Goal: Task Accomplishment & Management: Use online tool/utility

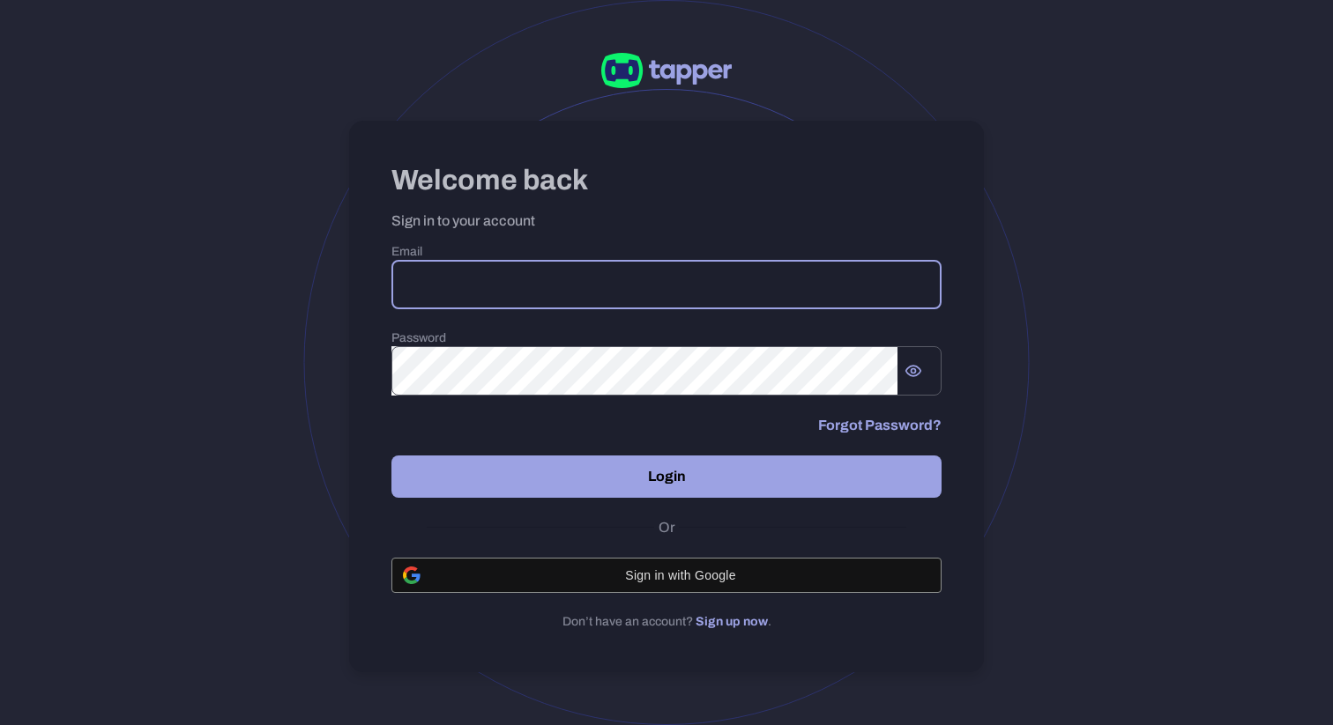
click at [597, 278] on input "email" at bounding box center [666, 284] width 550 height 49
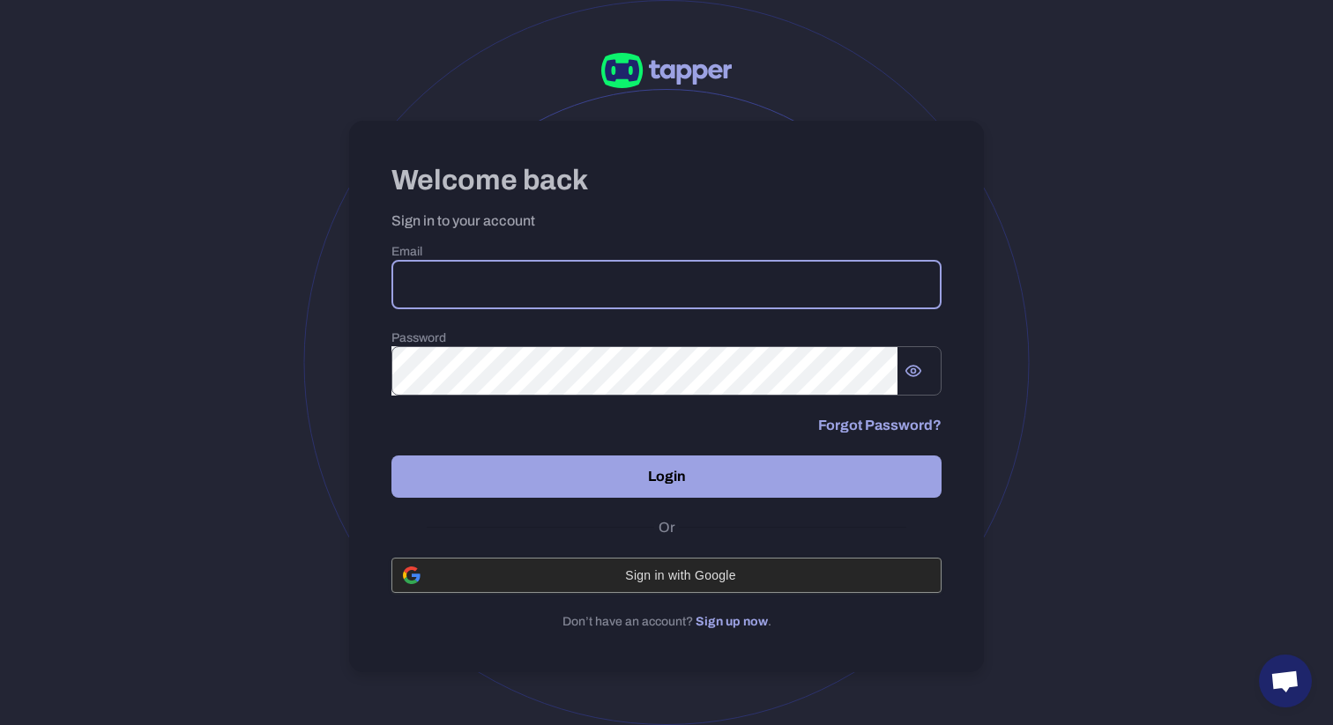
click at [703, 571] on span "Sign in with Google" at bounding box center [680, 575] width 499 height 14
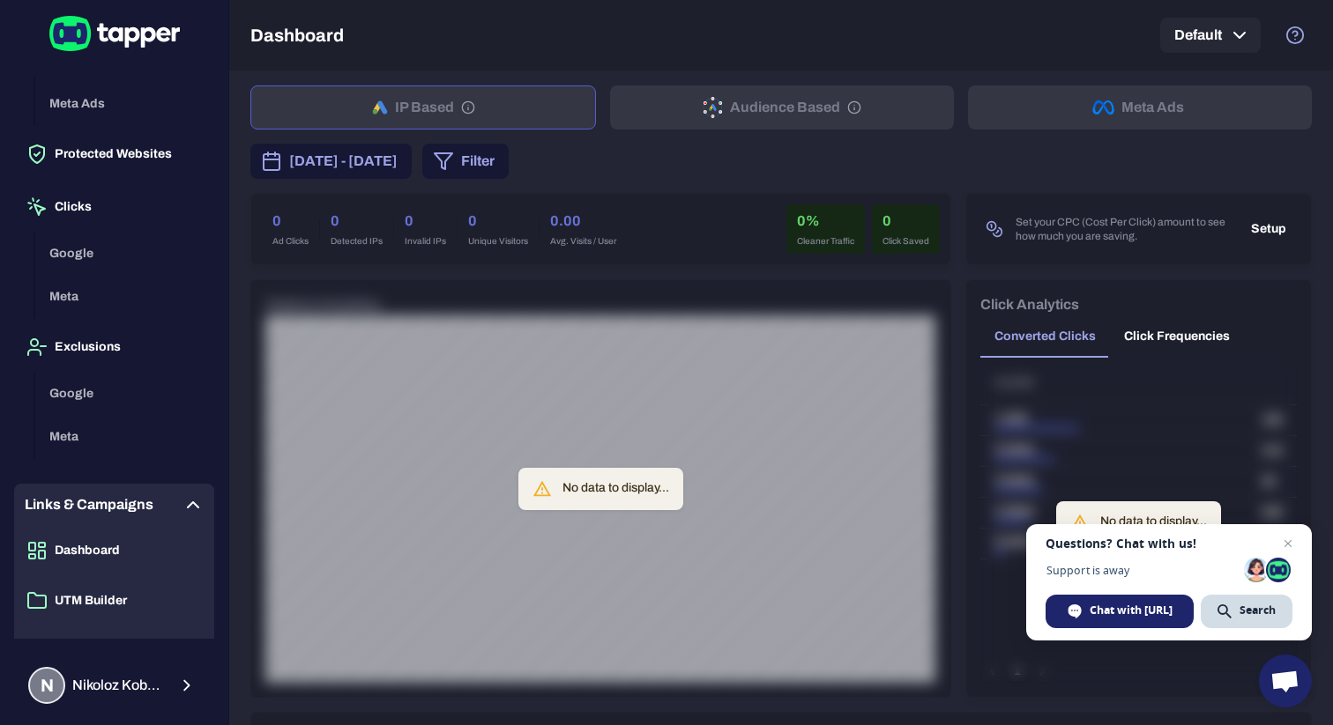
scroll to position [137, 0]
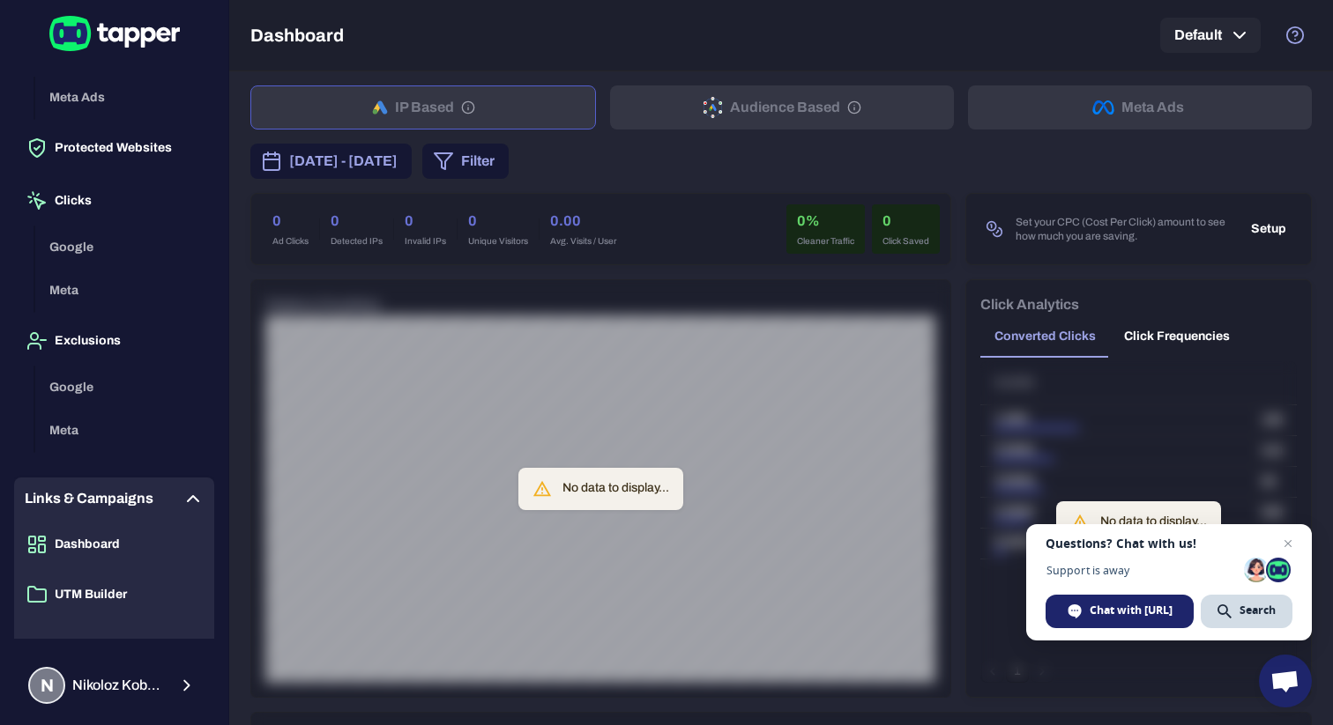
click at [76, 398] on div "Google Meta" at bounding box center [124, 409] width 179 height 87
click at [77, 383] on div "Google Meta" at bounding box center [124, 409] width 179 height 87
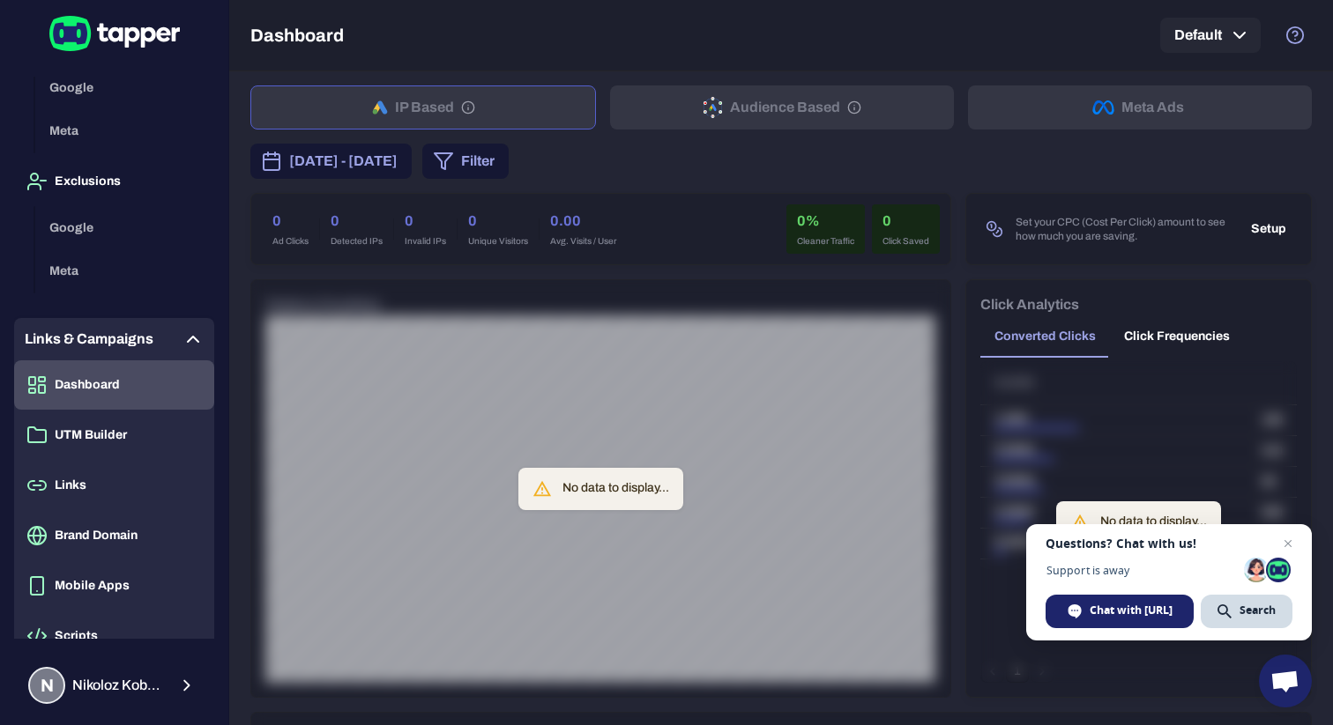
scroll to position [368, 0]
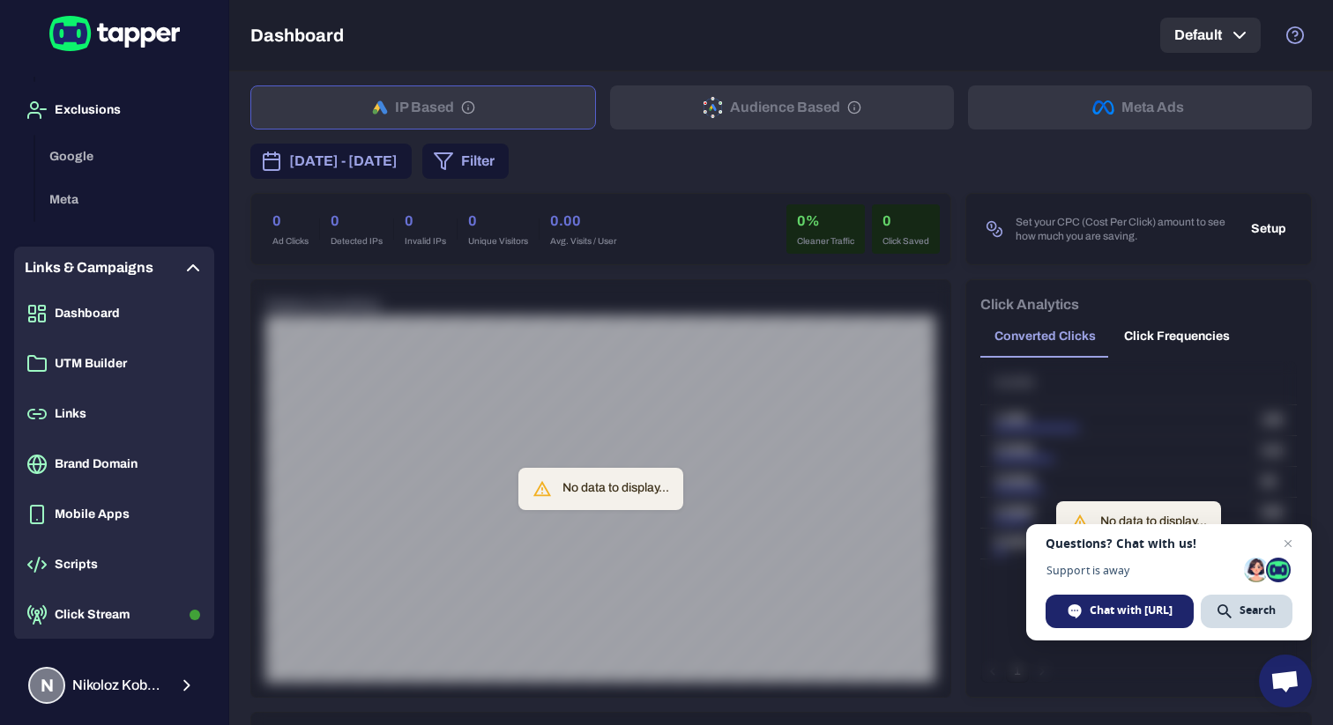
click at [1238, 34] on icon "button" at bounding box center [1239, 35] width 21 height 21
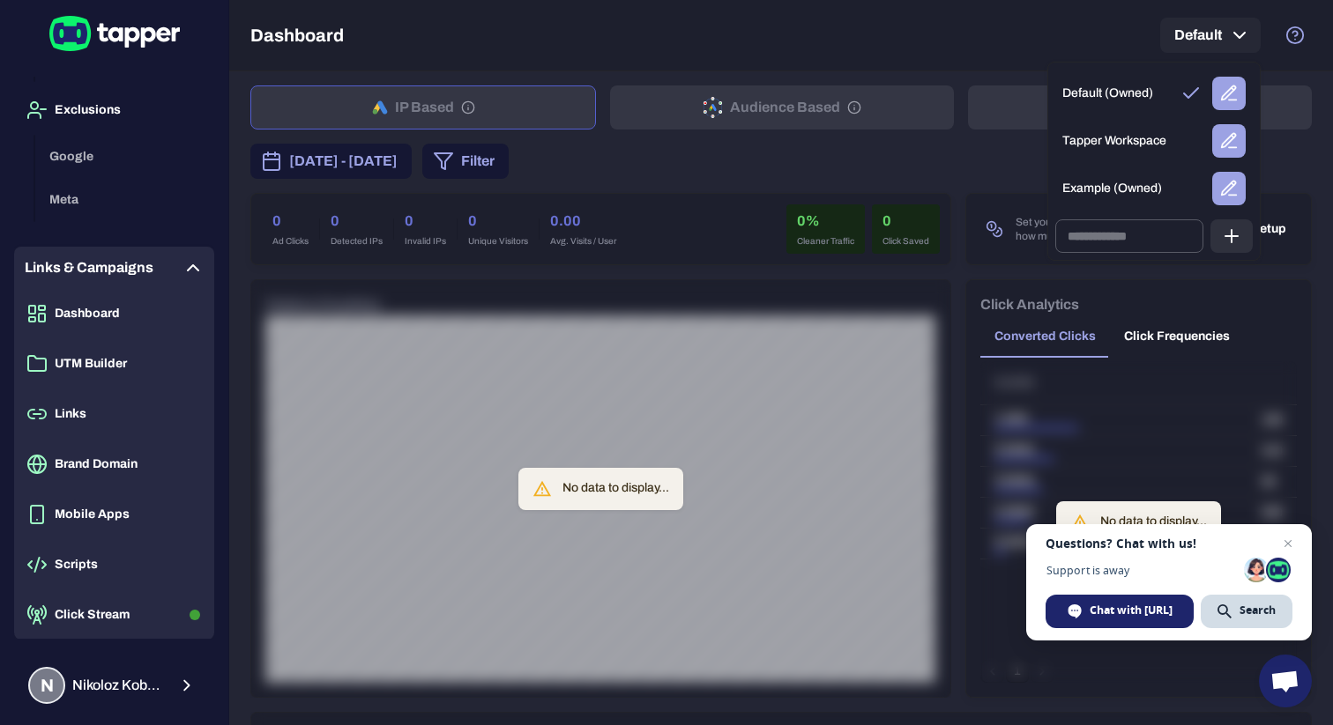
click at [1035, 34] on div at bounding box center [666, 362] width 1333 height 725
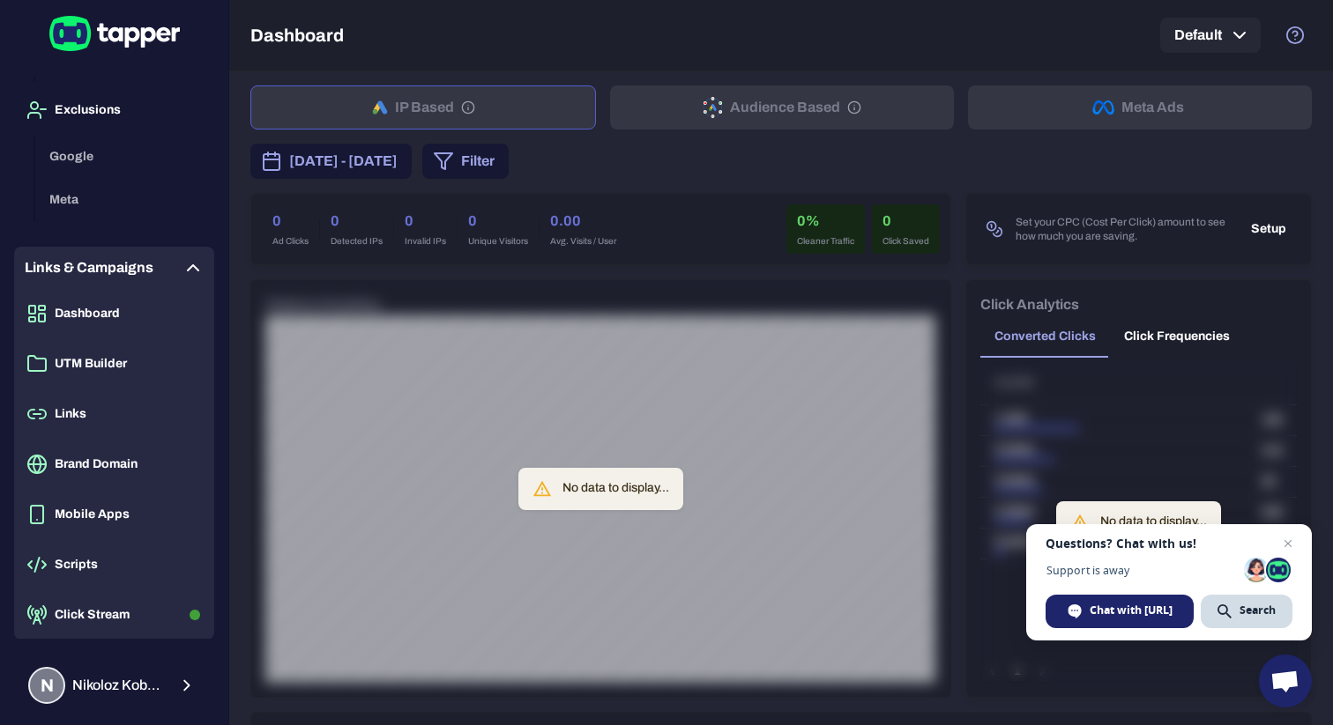
scroll to position [0, 0]
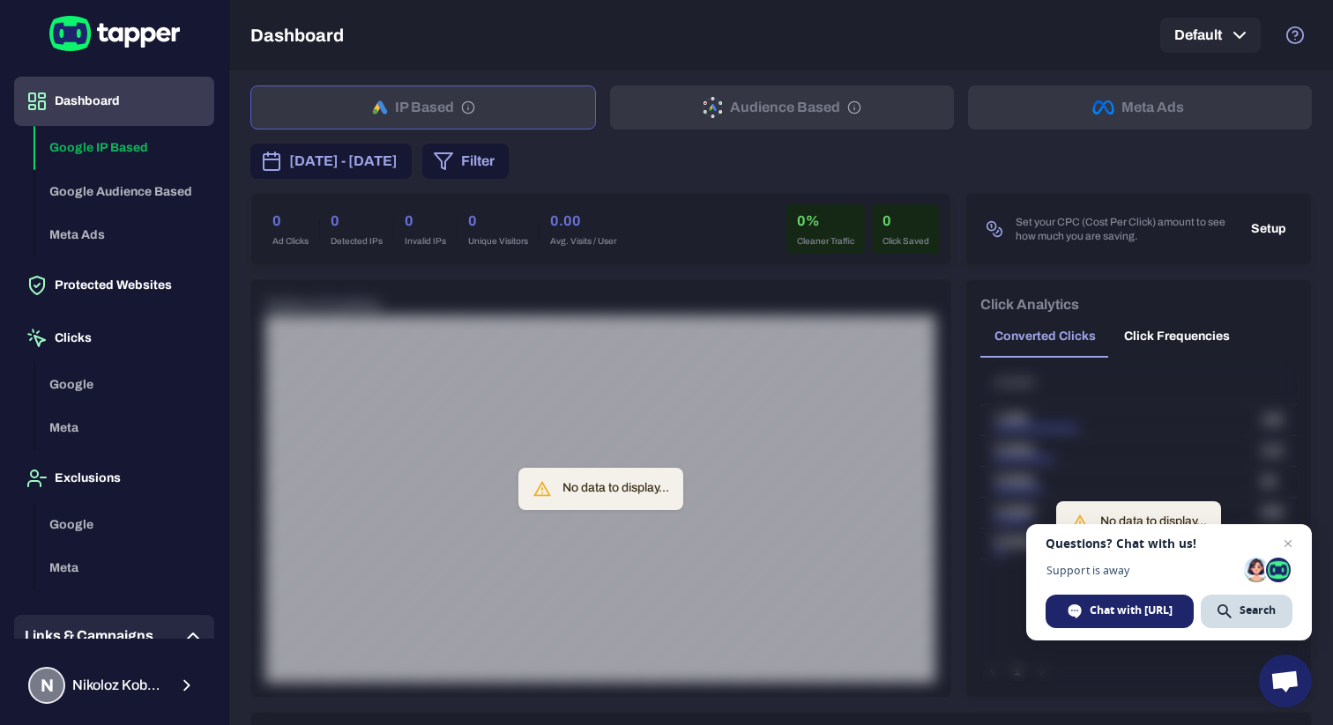
click at [100, 235] on div "Google IP Based Google Audience Based Meta Ads" at bounding box center [124, 191] width 179 height 131
click at [108, 190] on div "Google IP Based Google Audience Based Meta Ads" at bounding box center [124, 191] width 179 height 131
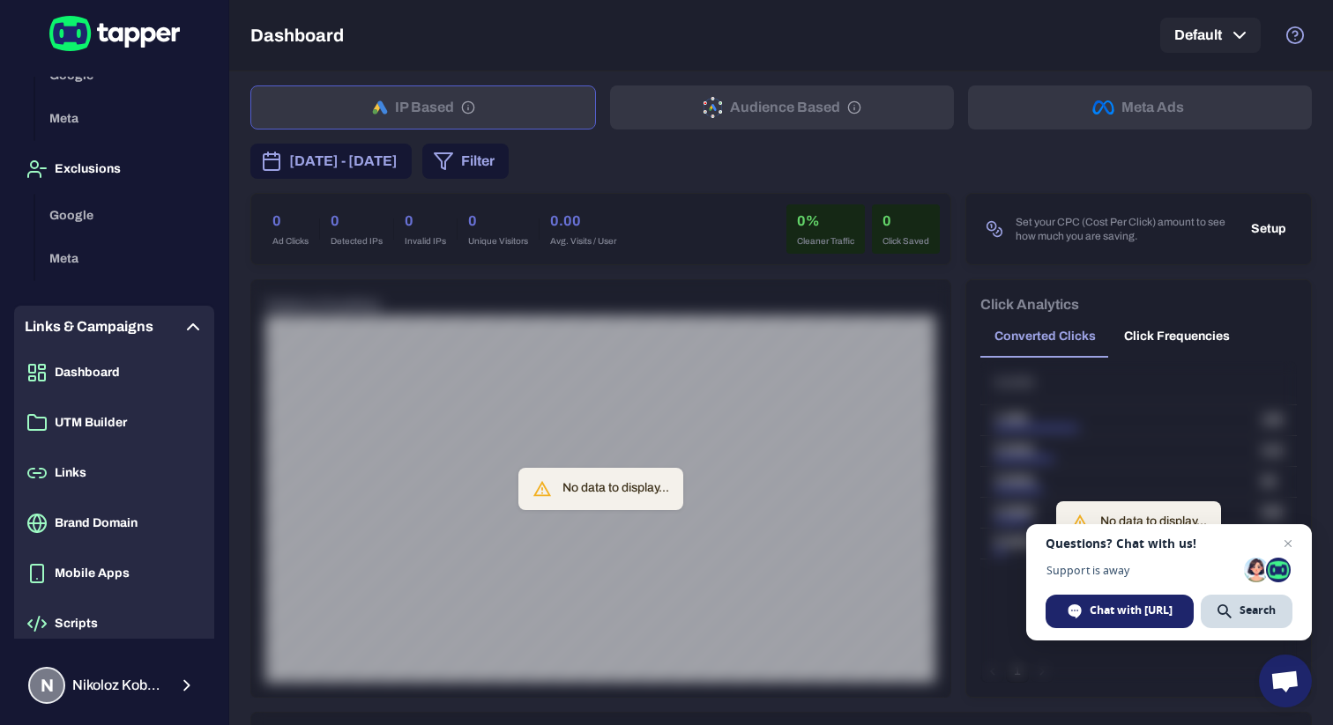
scroll to position [319, 0]
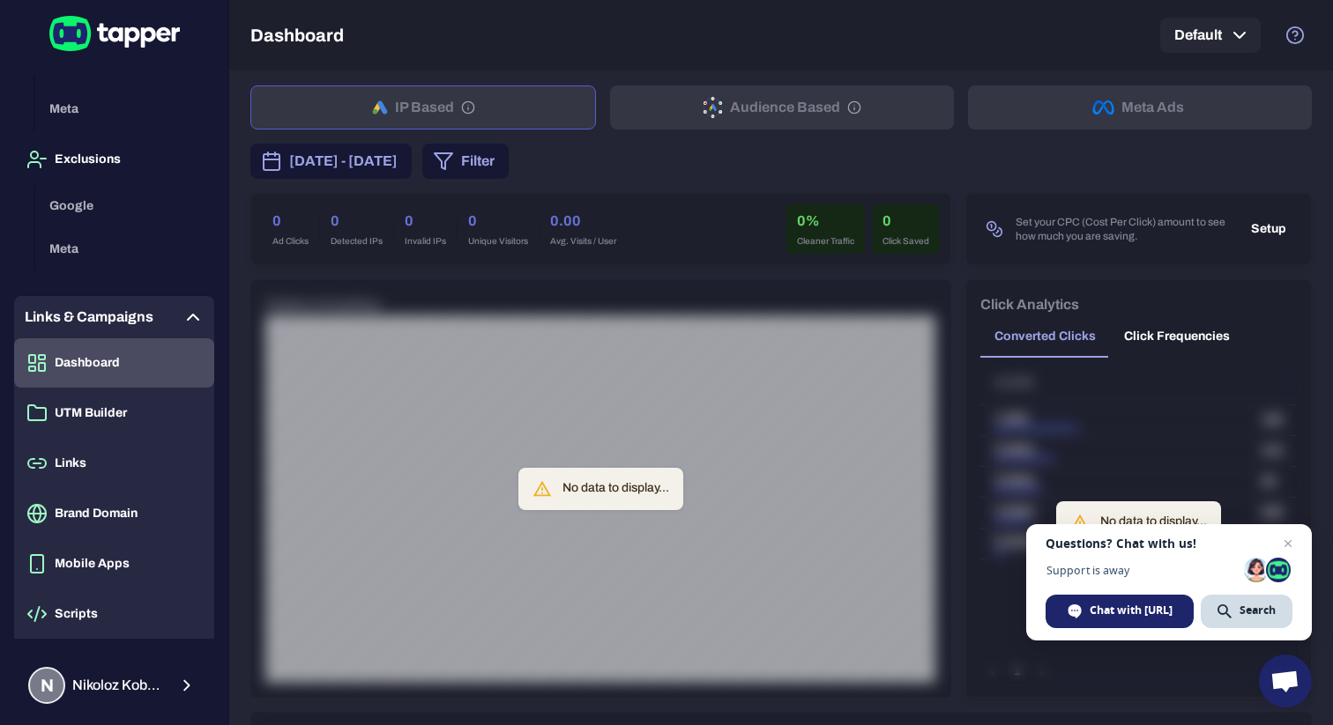
click at [102, 375] on button "Dashboard" at bounding box center [114, 362] width 200 height 49
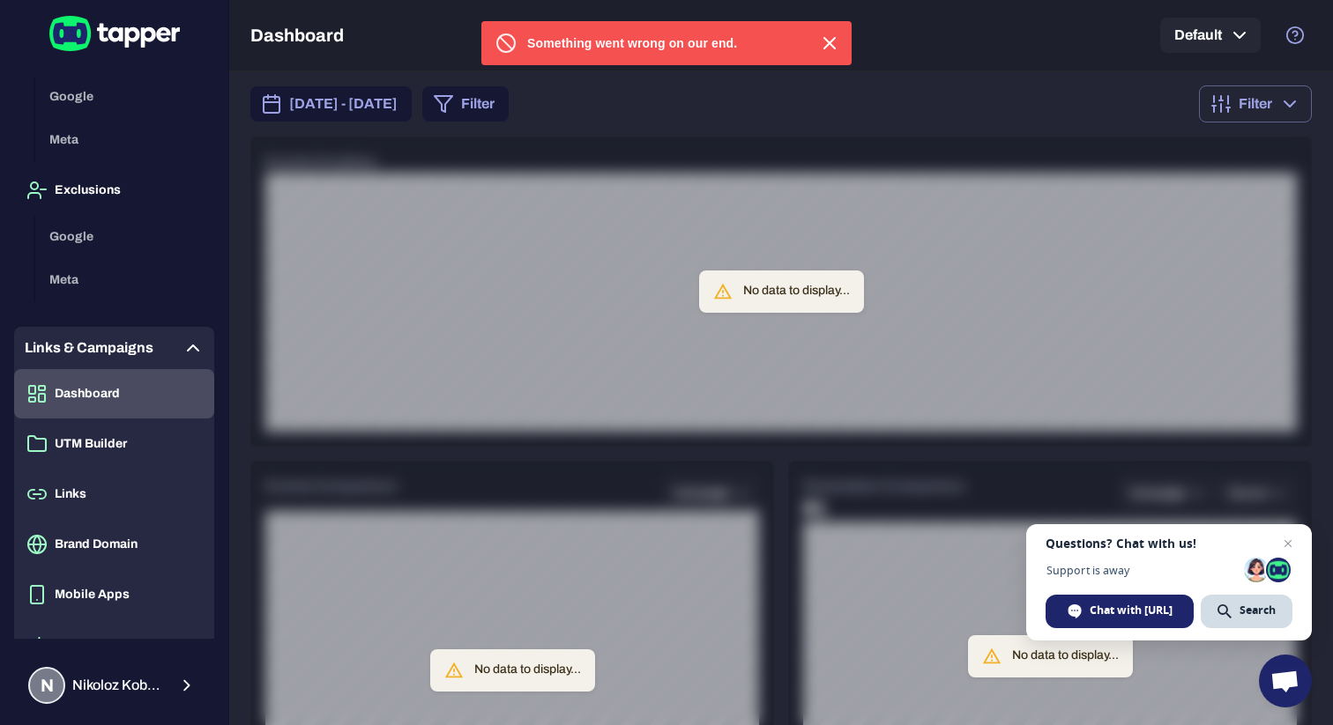
scroll to position [368, 0]
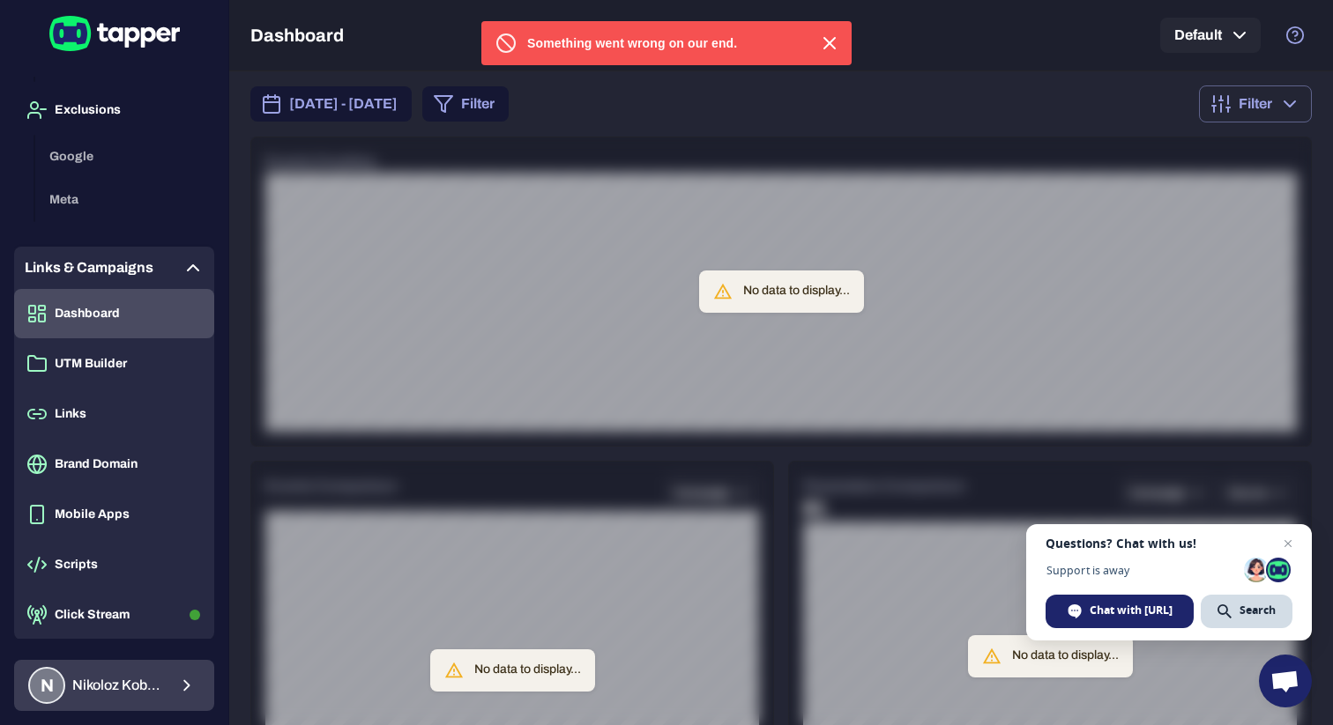
click at [116, 690] on span "[PERSON_NAME]" at bounding box center [119, 686] width 94 height 18
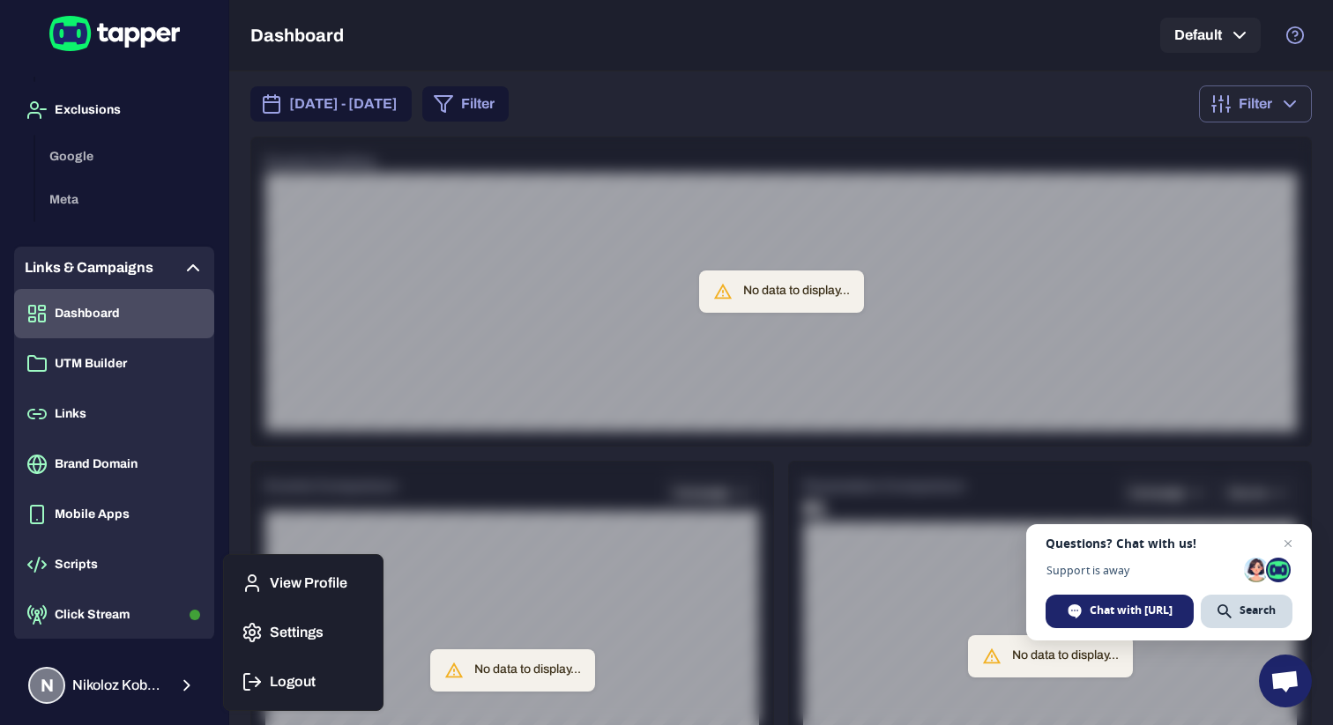
click at [279, 632] on p "Settings" at bounding box center [297, 633] width 54 height 18
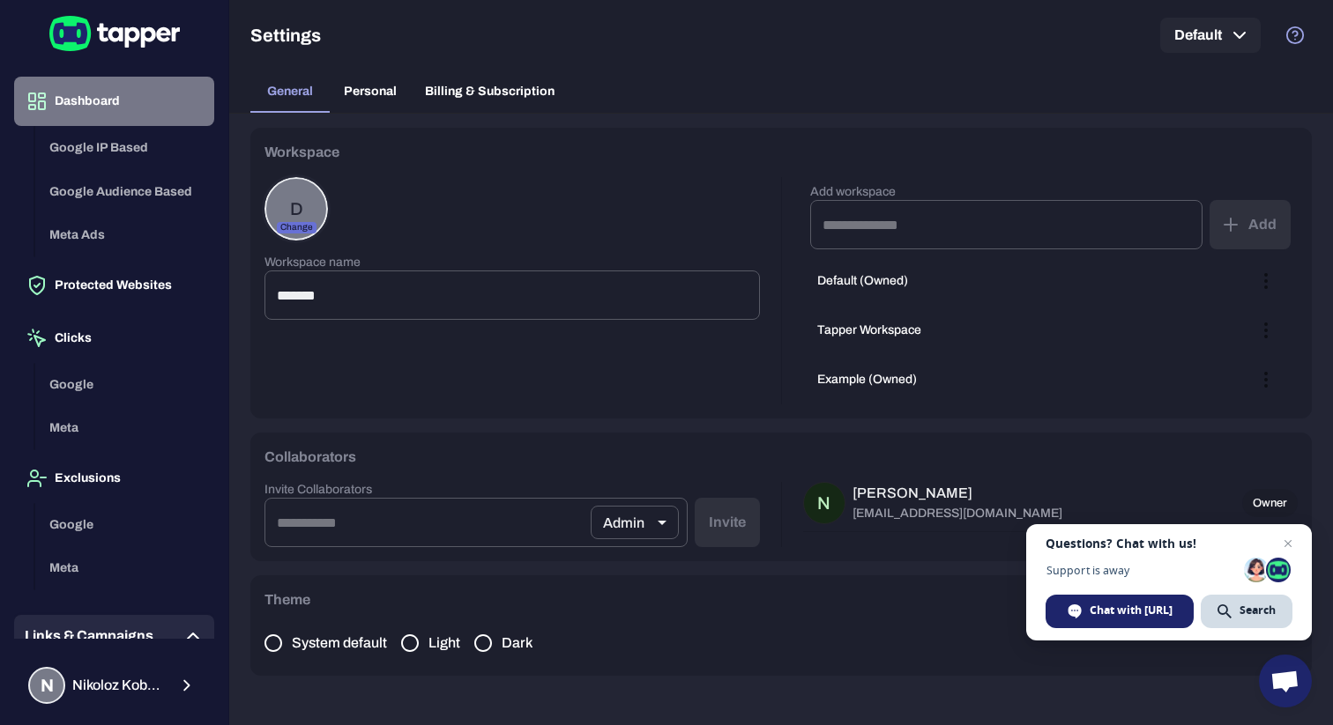
click at [144, 90] on button "Dashboard" at bounding box center [114, 101] width 200 height 49
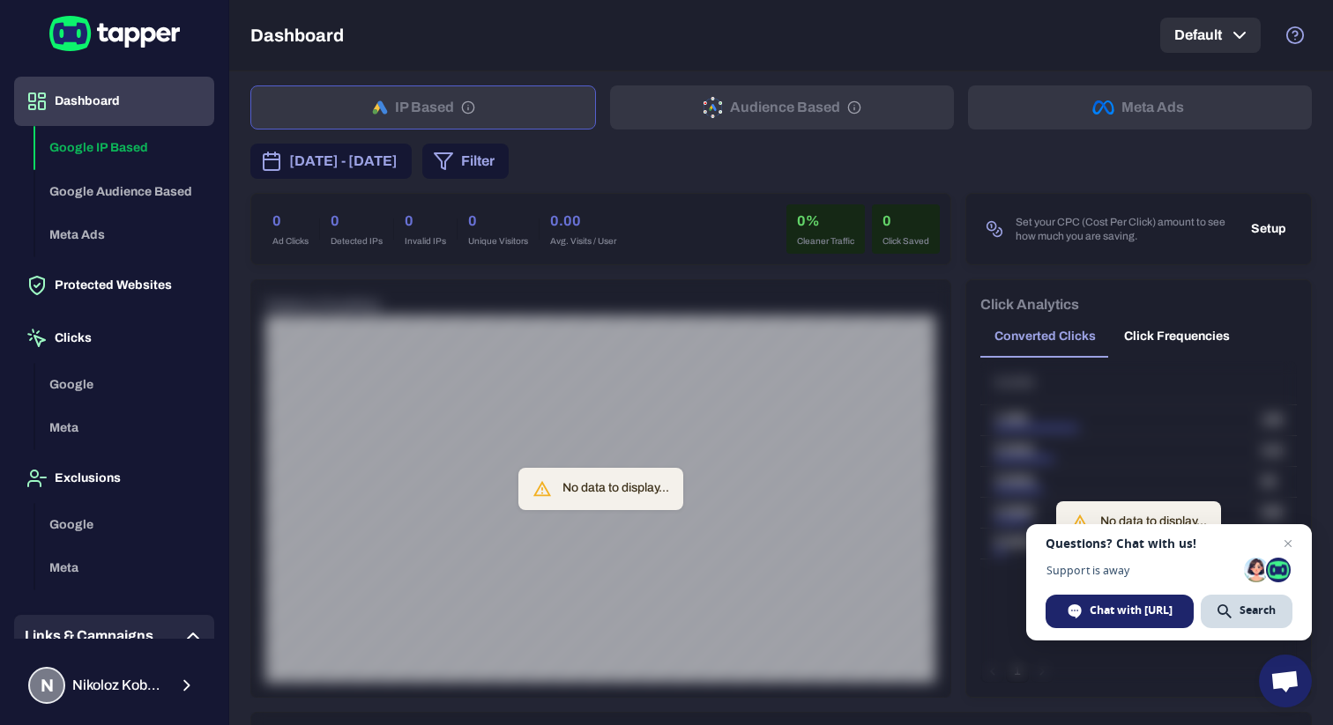
click at [1230, 39] on icon "button" at bounding box center [1239, 35] width 21 height 21
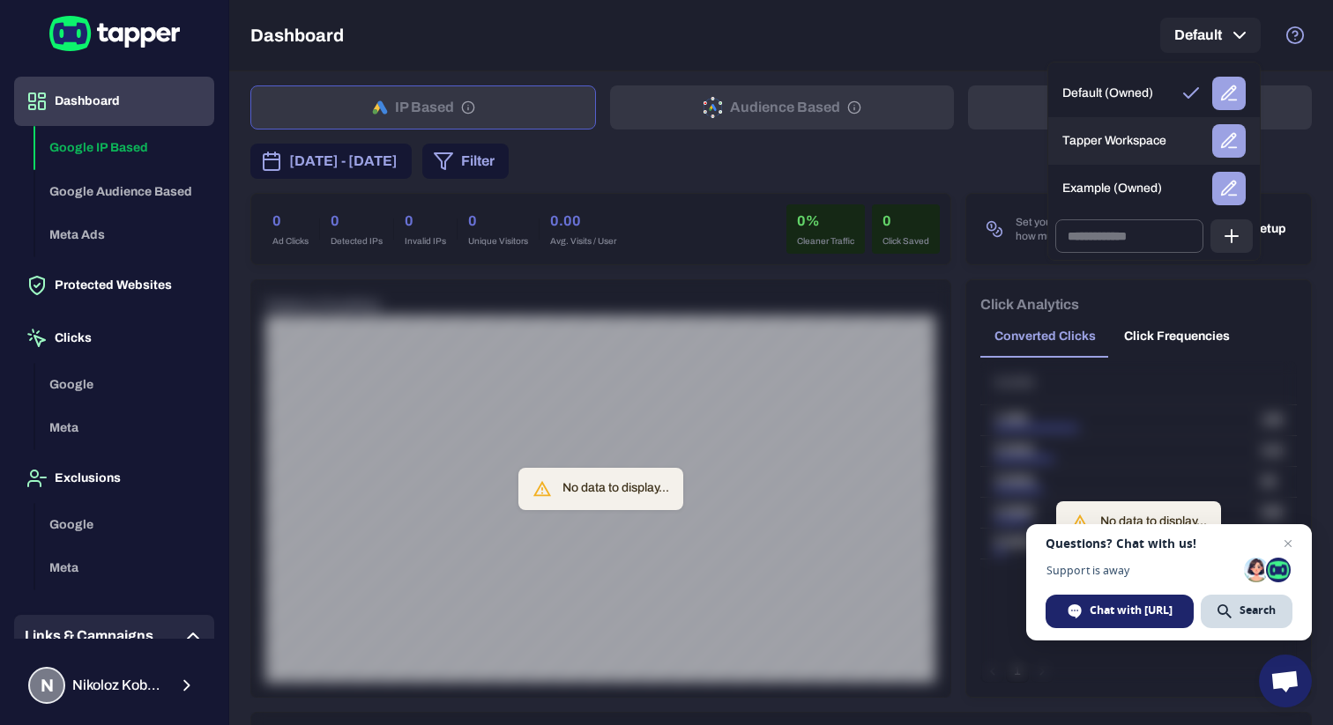
click at [1105, 144] on p "Tapper Workspace" at bounding box center [1114, 141] width 104 height 16
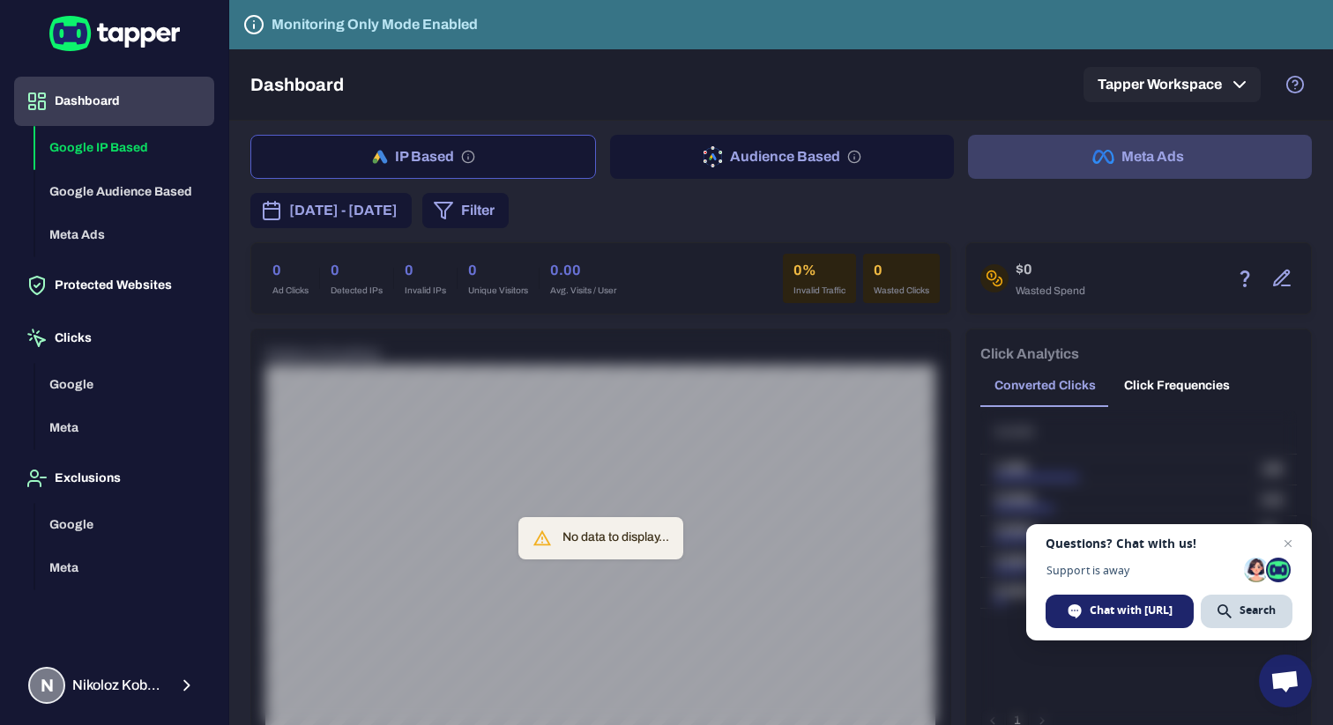
click at [1168, 159] on button "Meta Ads" at bounding box center [1140, 157] width 344 height 44
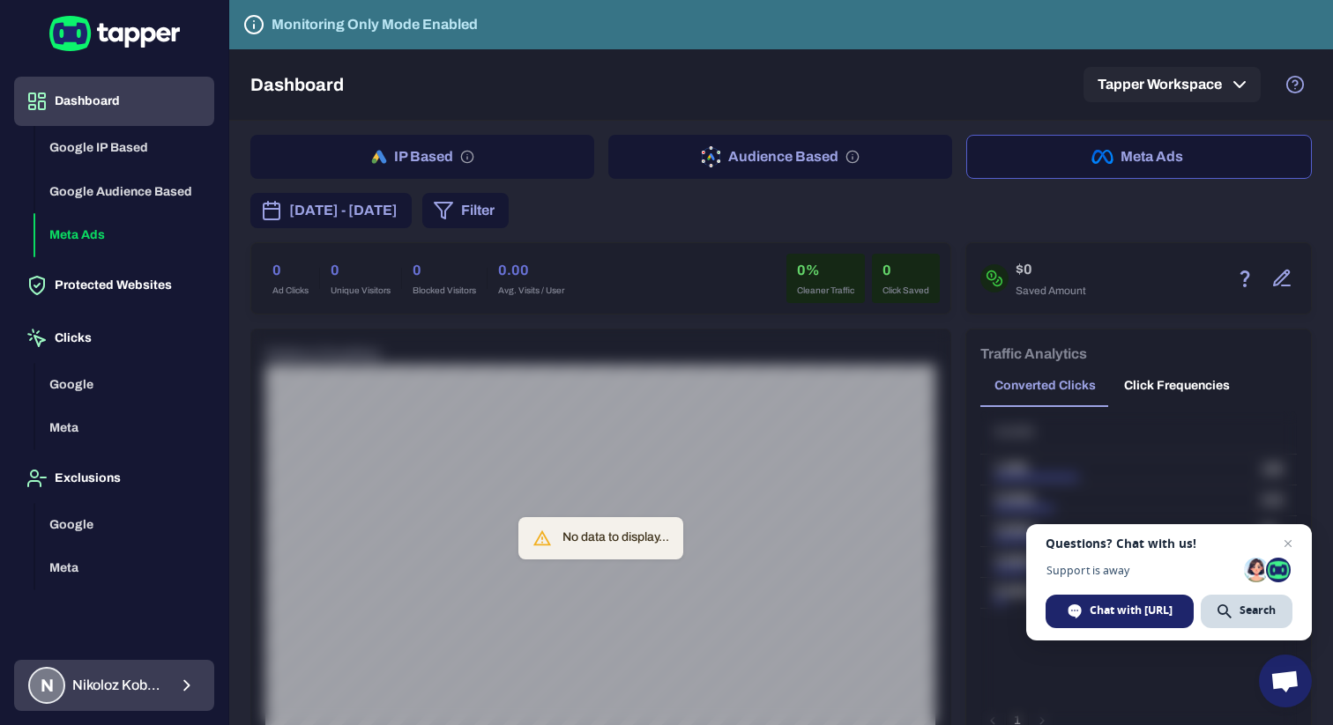
click at [100, 695] on div "N [PERSON_NAME]" at bounding box center [97, 685] width 138 height 37
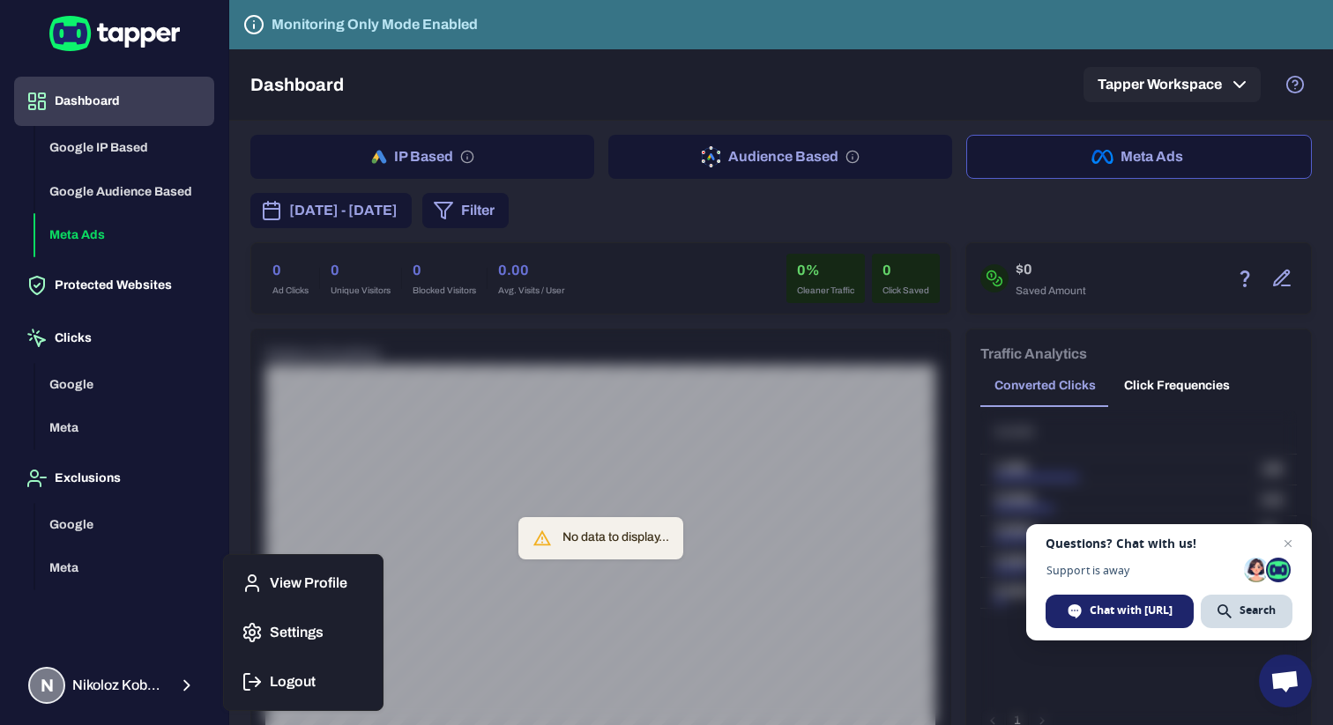
click at [503, 67] on div at bounding box center [666, 362] width 1333 height 725
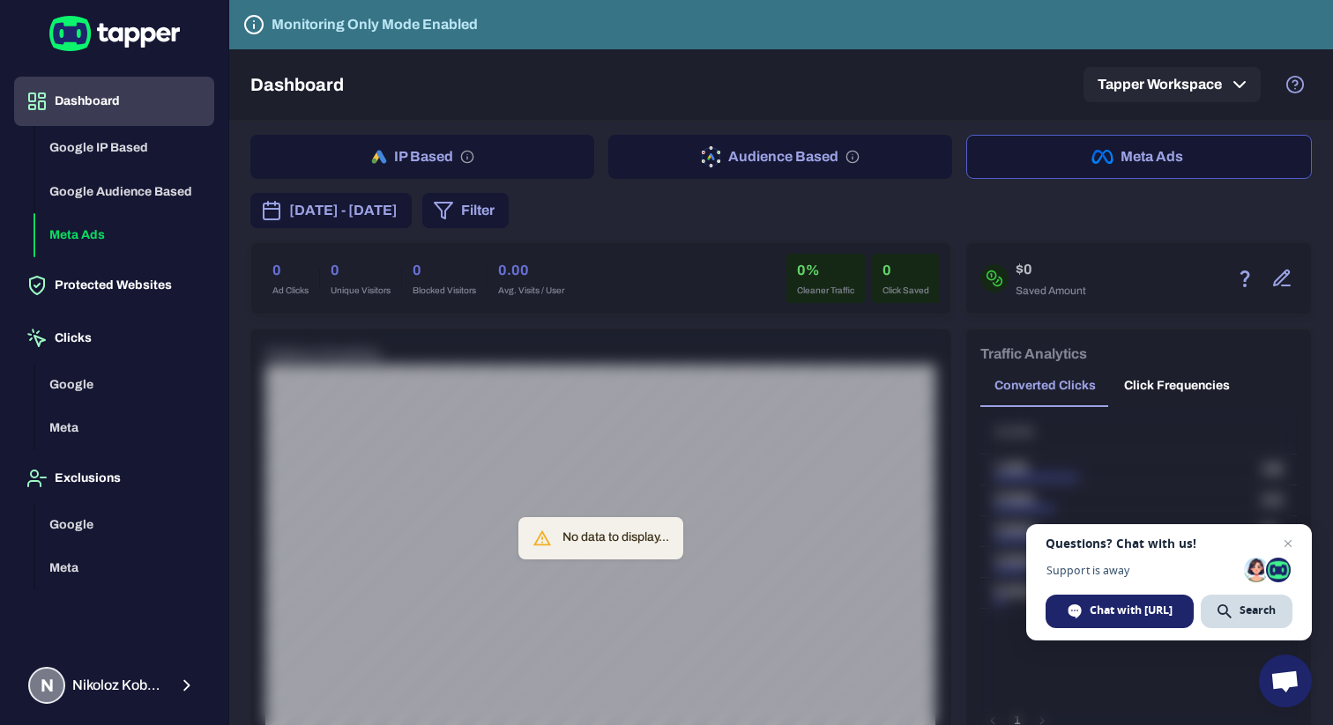
click at [14, 660] on button "N [PERSON_NAME]" at bounding box center [114, 685] width 200 height 51
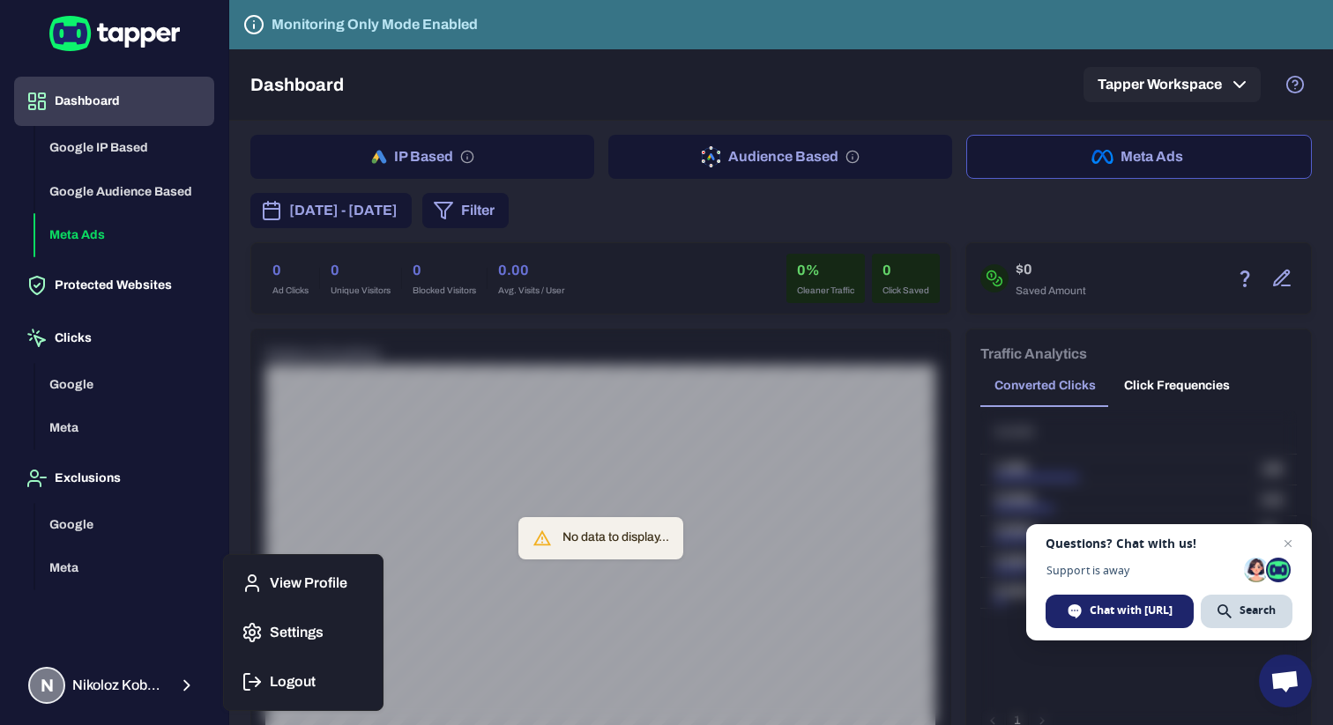
click at [1217, 120] on div at bounding box center [666, 362] width 1333 height 725
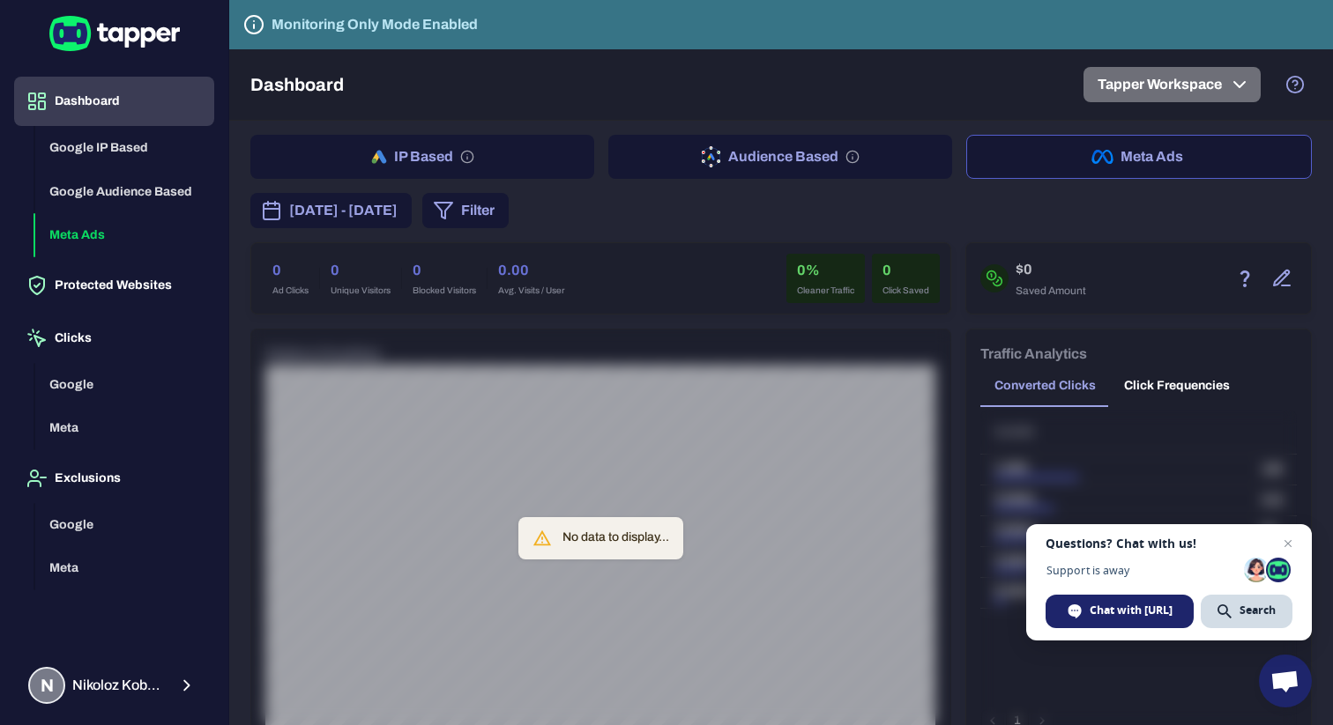
click at [1230, 90] on icon "button" at bounding box center [1239, 84] width 21 height 21
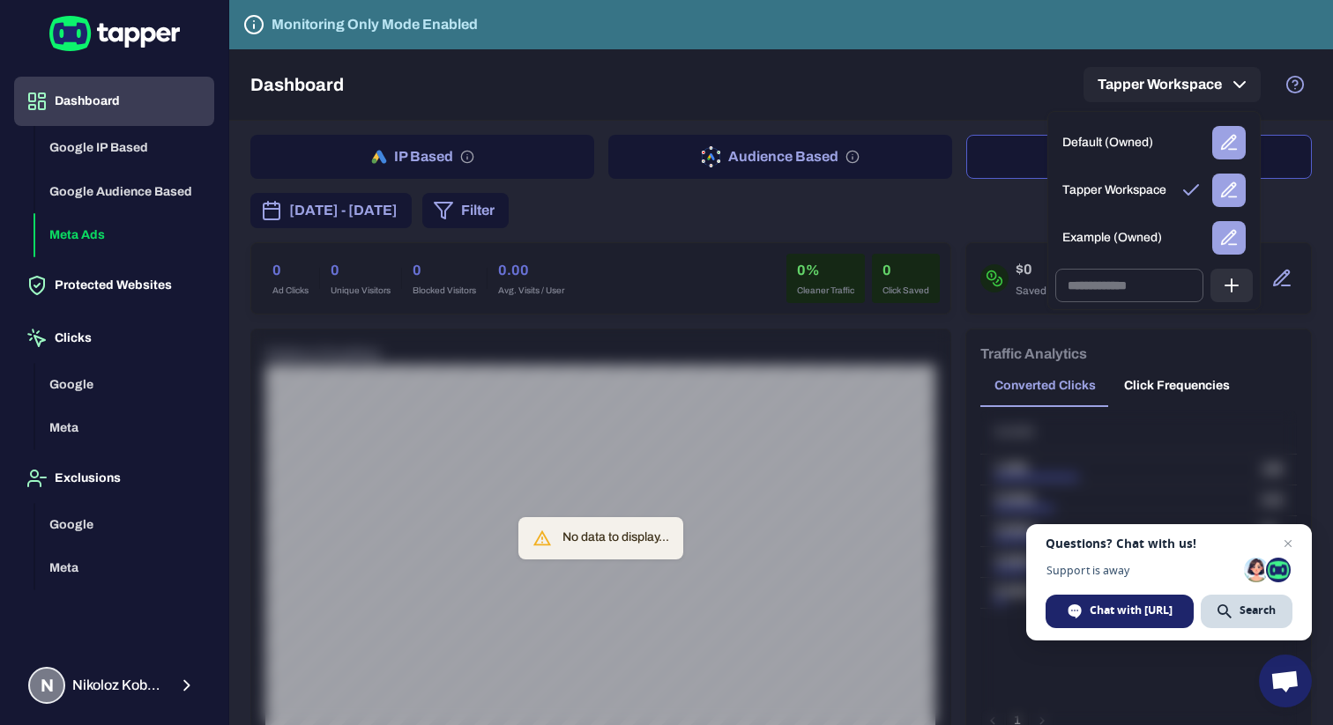
click at [104, 286] on div at bounding box center [666, 362] width 1333 height 725
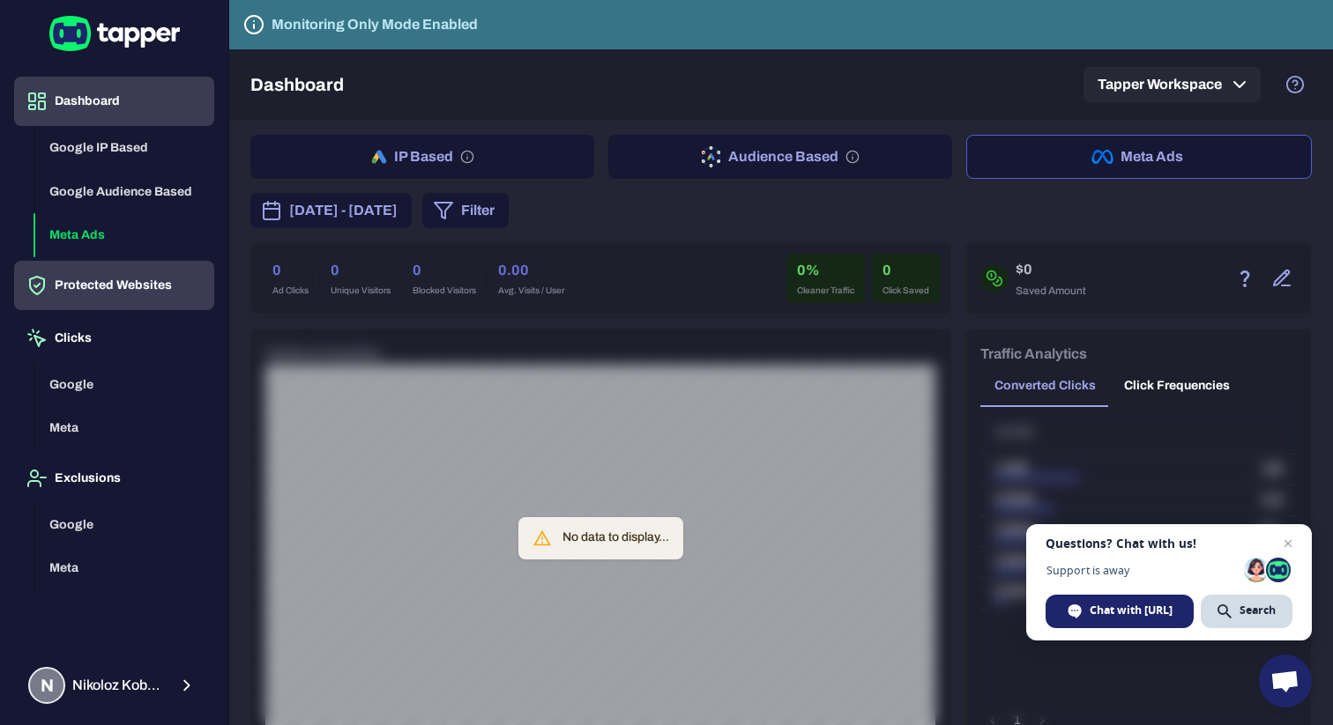
click at [105, 276] on button "Protected Websites" at bounding box center [114, 285] width 200 height 49
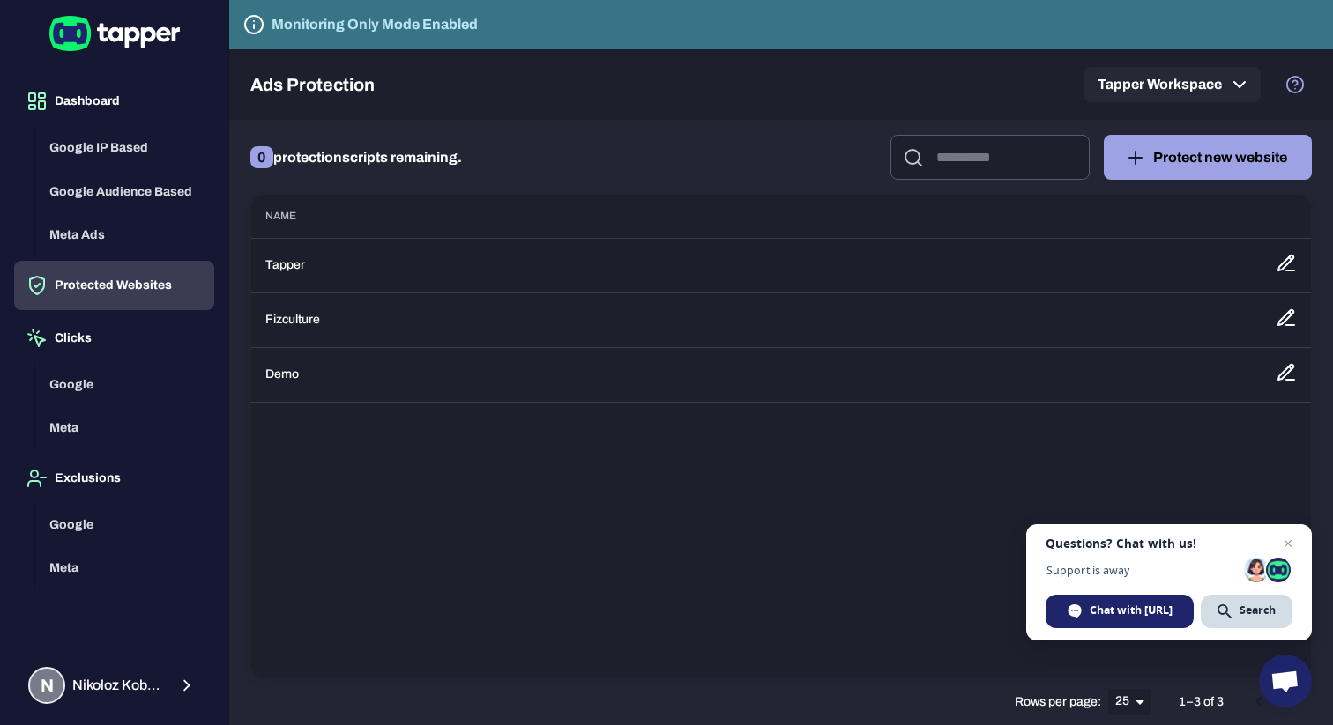
click at [1288, 260] on icon at bounding box center [1285, 263] width 21 height 21
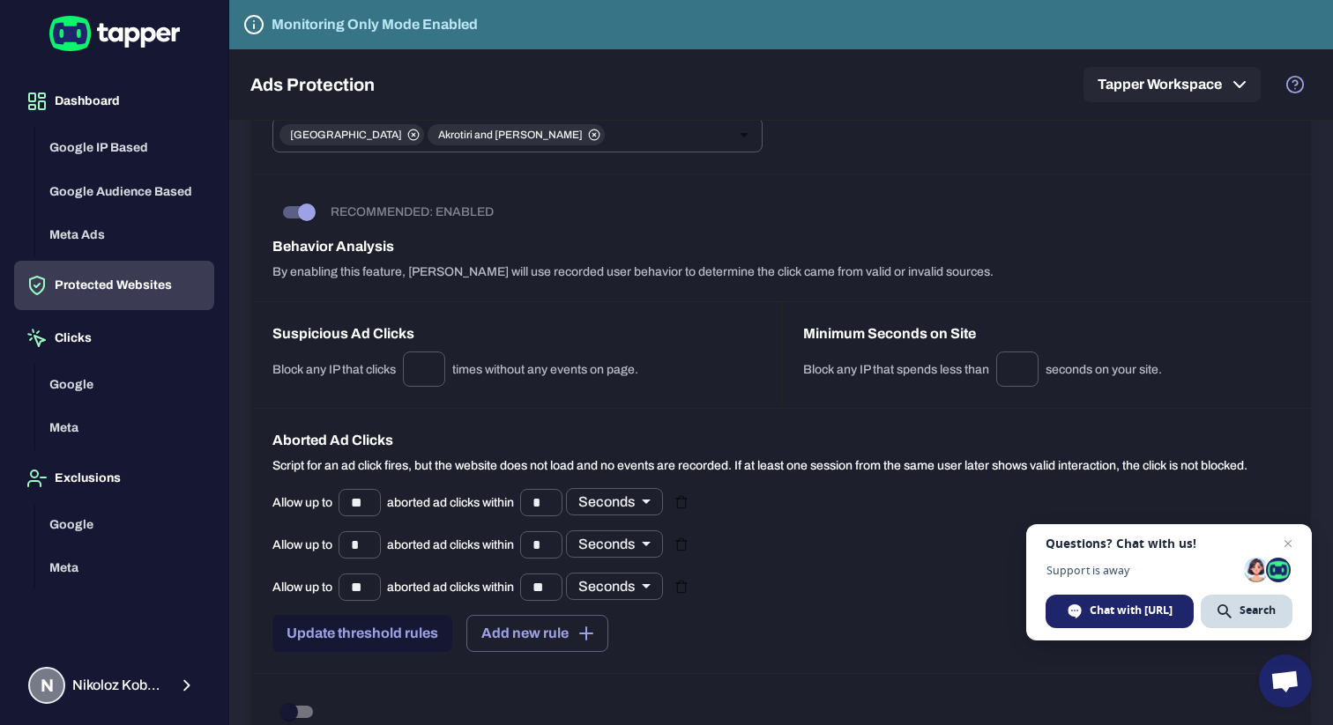
scroll to position [1549, 0]
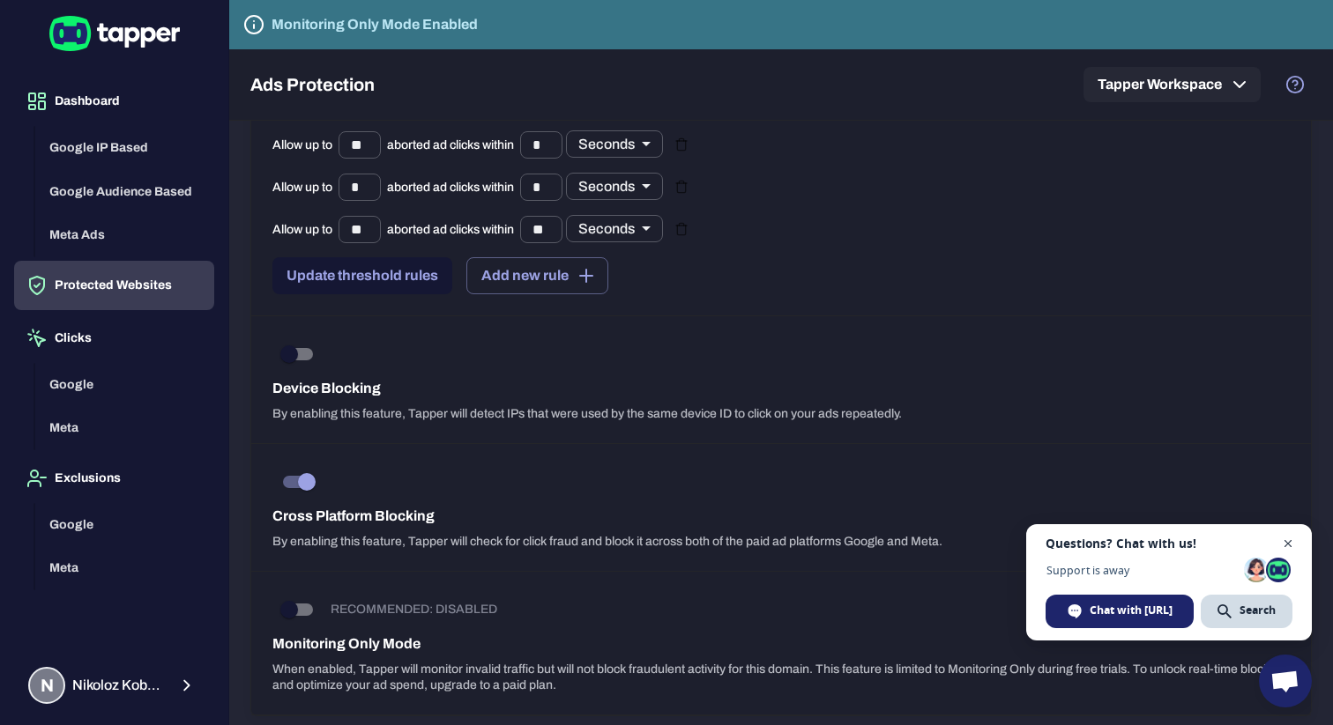
click at [1289, 544] on span "Close chat" at bounding box center [1288, 544] width 22 height 22
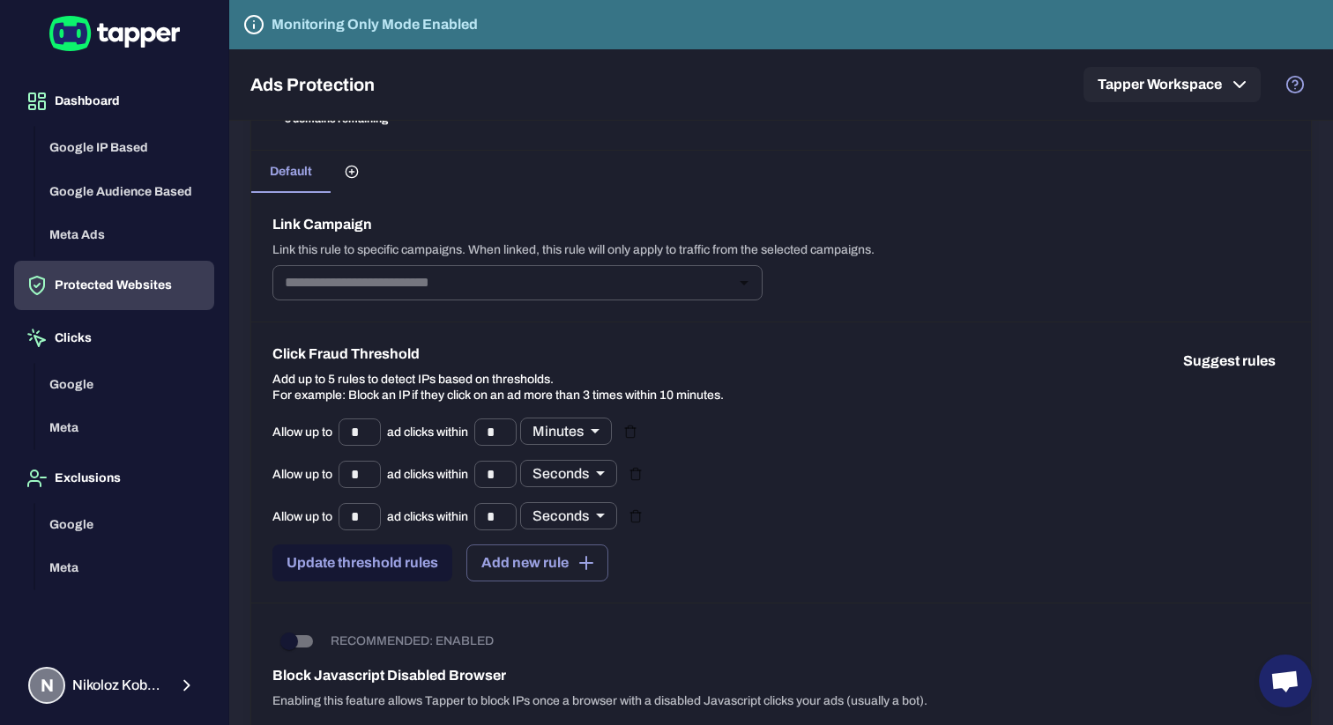
scroll to position [0, 0]
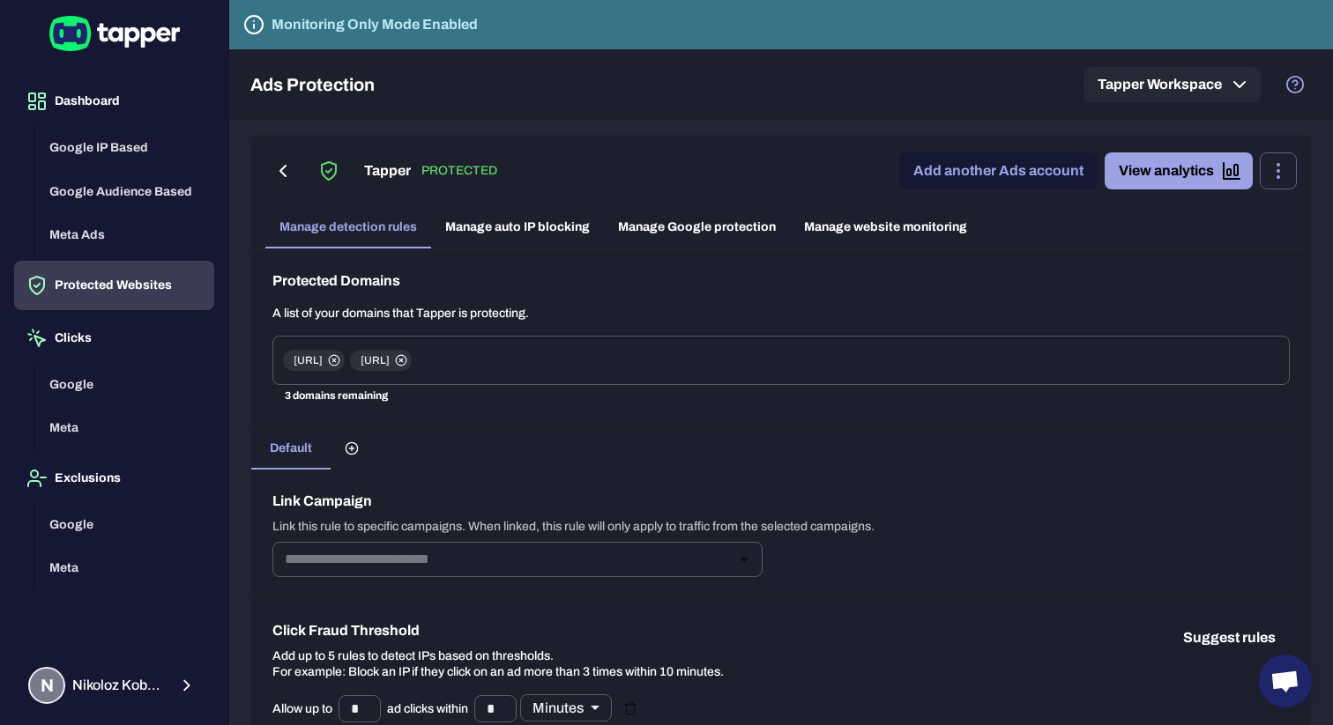
click at [515, 235] on link "Manage auto IP blocking" at bounding box center [517, 227] width 173 height 42
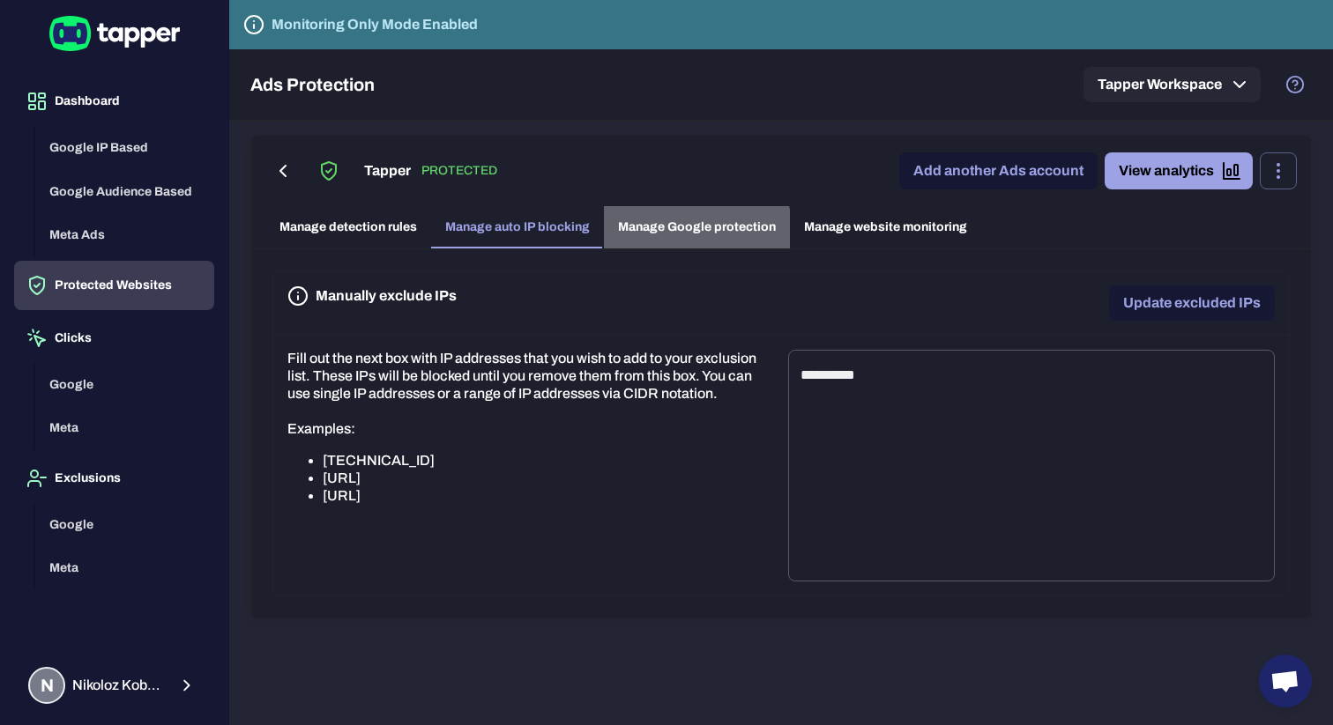
click at [680, 234] on link "Manage Google protection" at bounding box center [697, 227] width 186 height 42
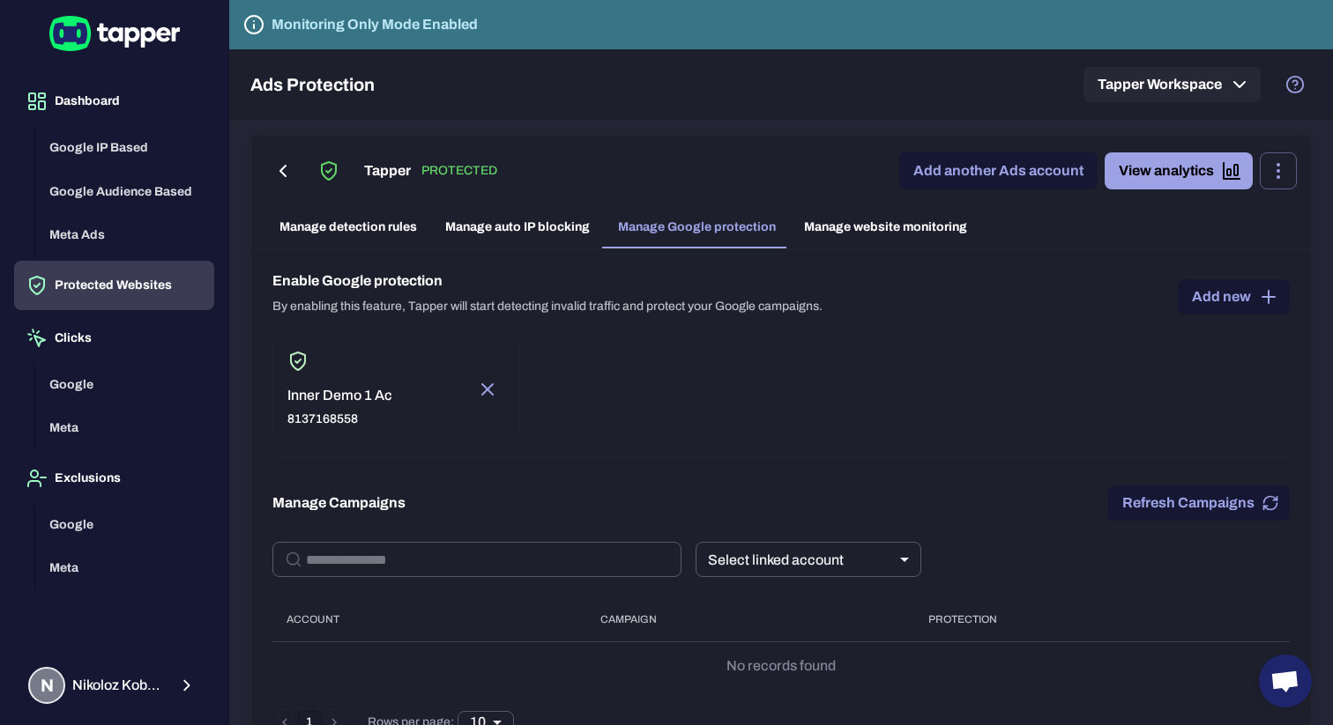
click at [853, 214] on link "Manage website monitoring" at bounding box center [885, 227] width 191 height 42
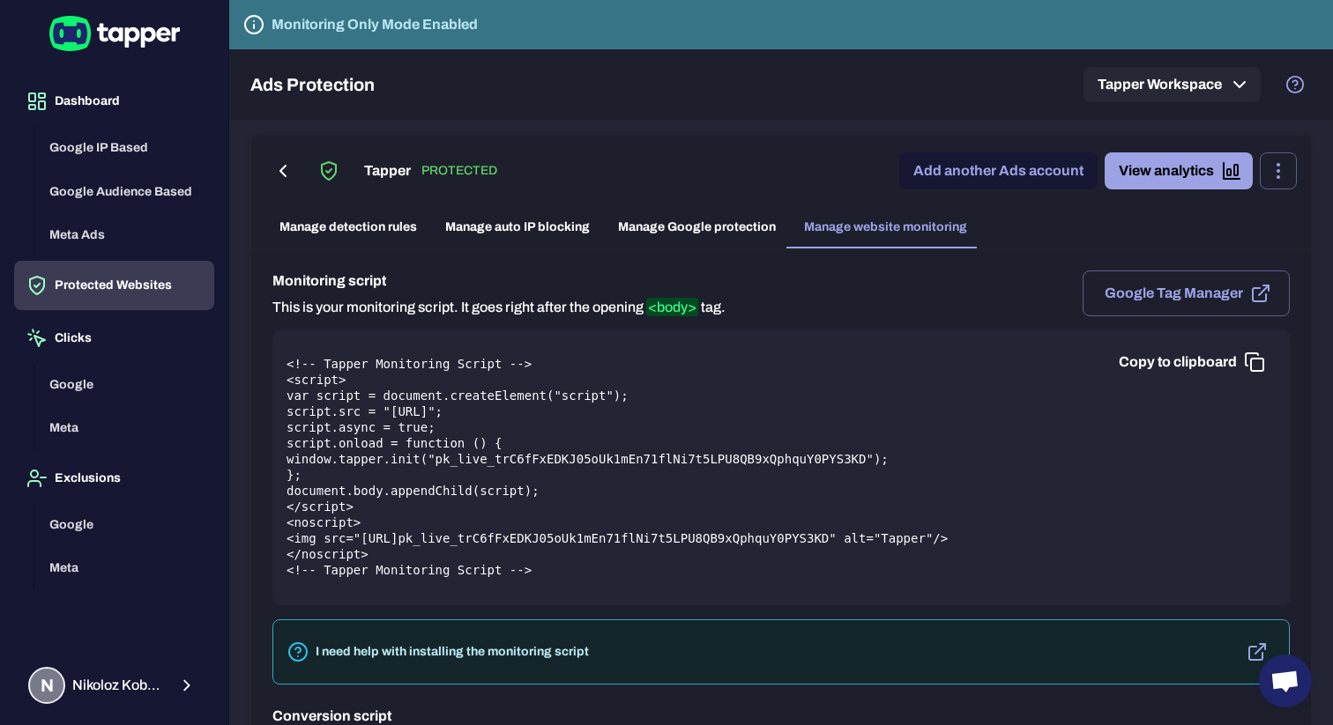
click at [338, 238] on link "Manage detection rules" at bounding box center [348, 227] width 166 height 42
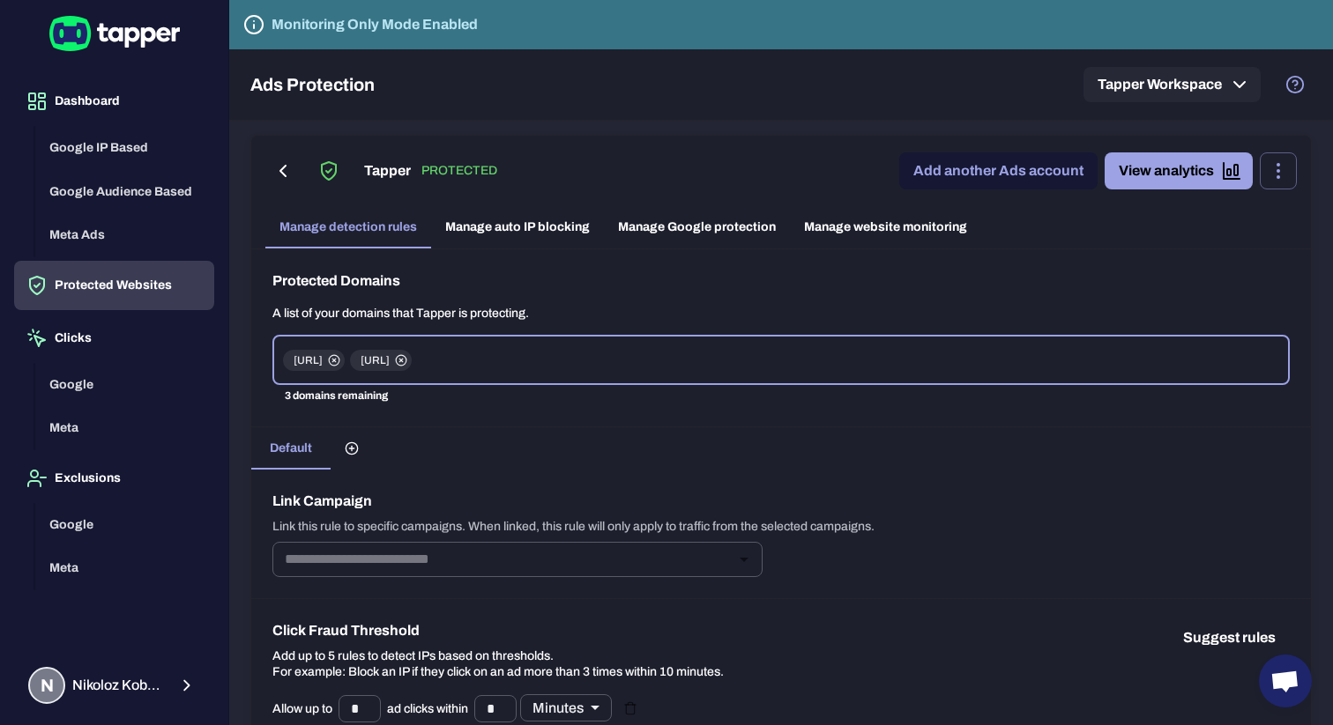
click at [1051, 175] on link "Add another Ads account" at bounding box center [998, 170] width 198 height 37
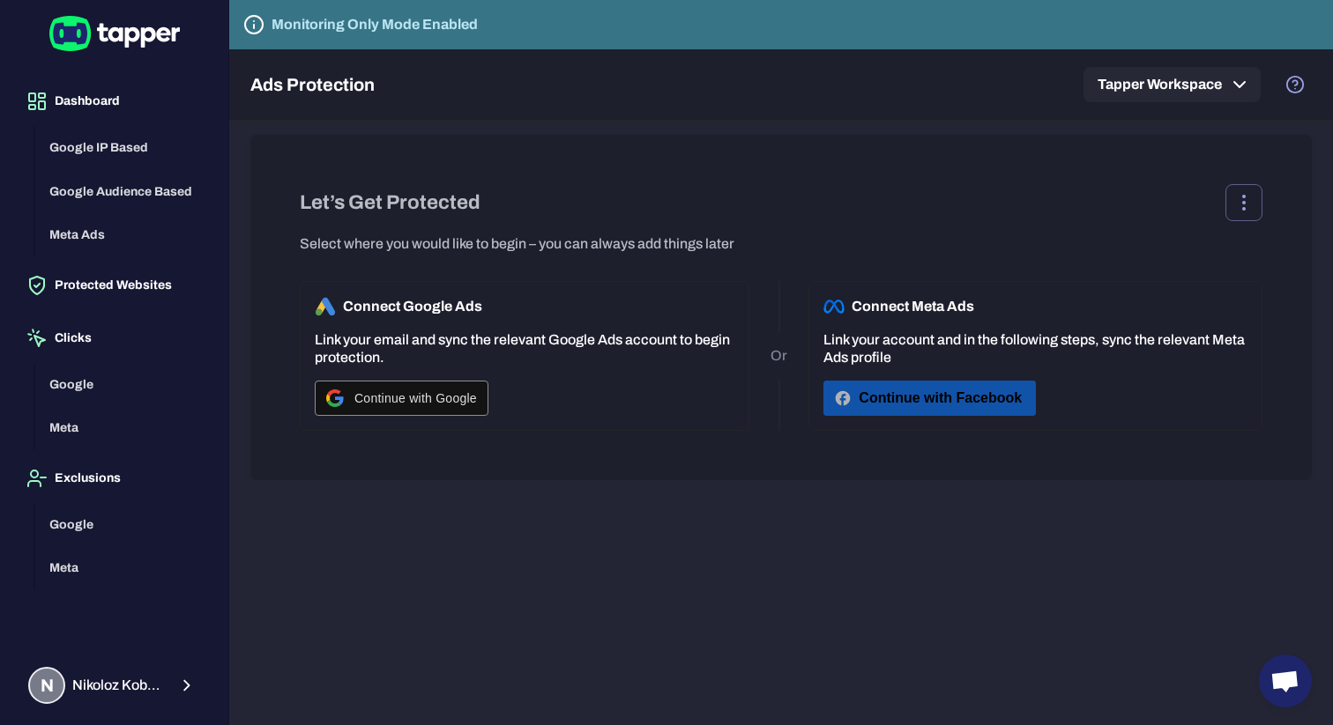
click at [935, 387] on button "Continue with Facebook" at bounding box center [929, 398] width 212 height 35
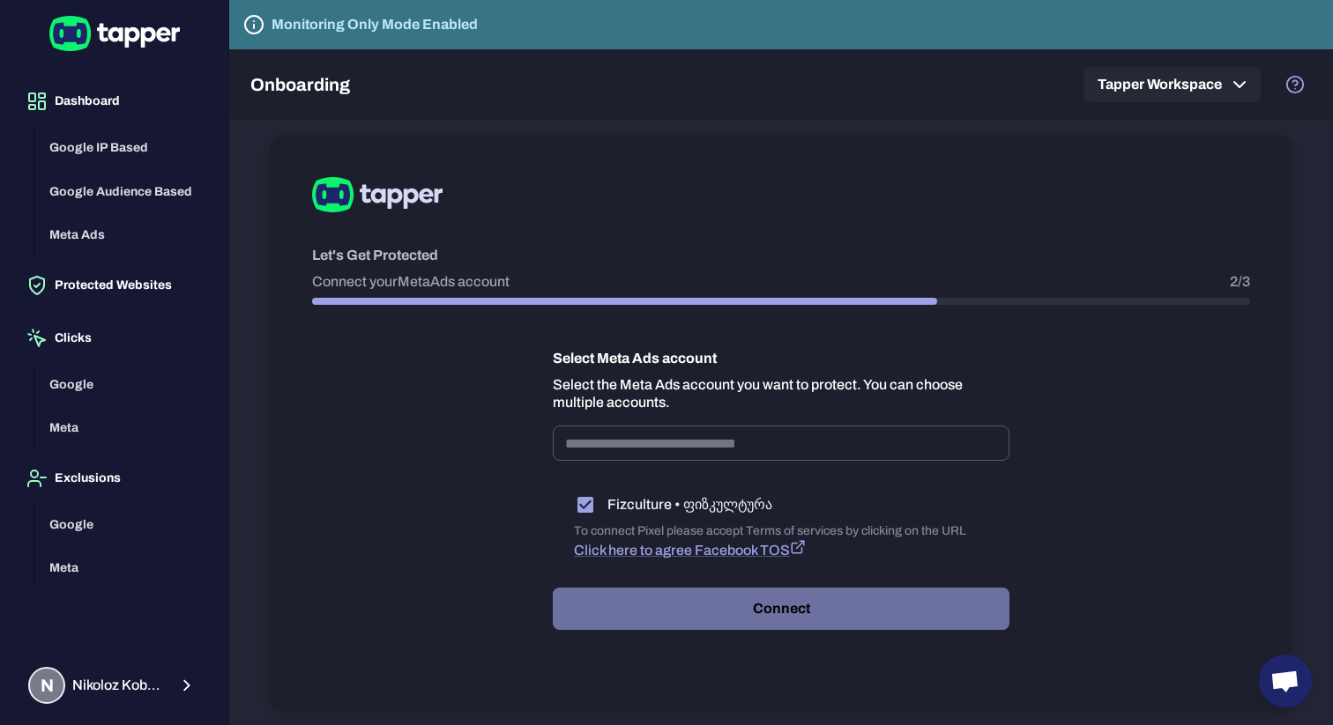
click at [723, 588] on button "Connect" at bounding box center [781, 609] width 457 height 42
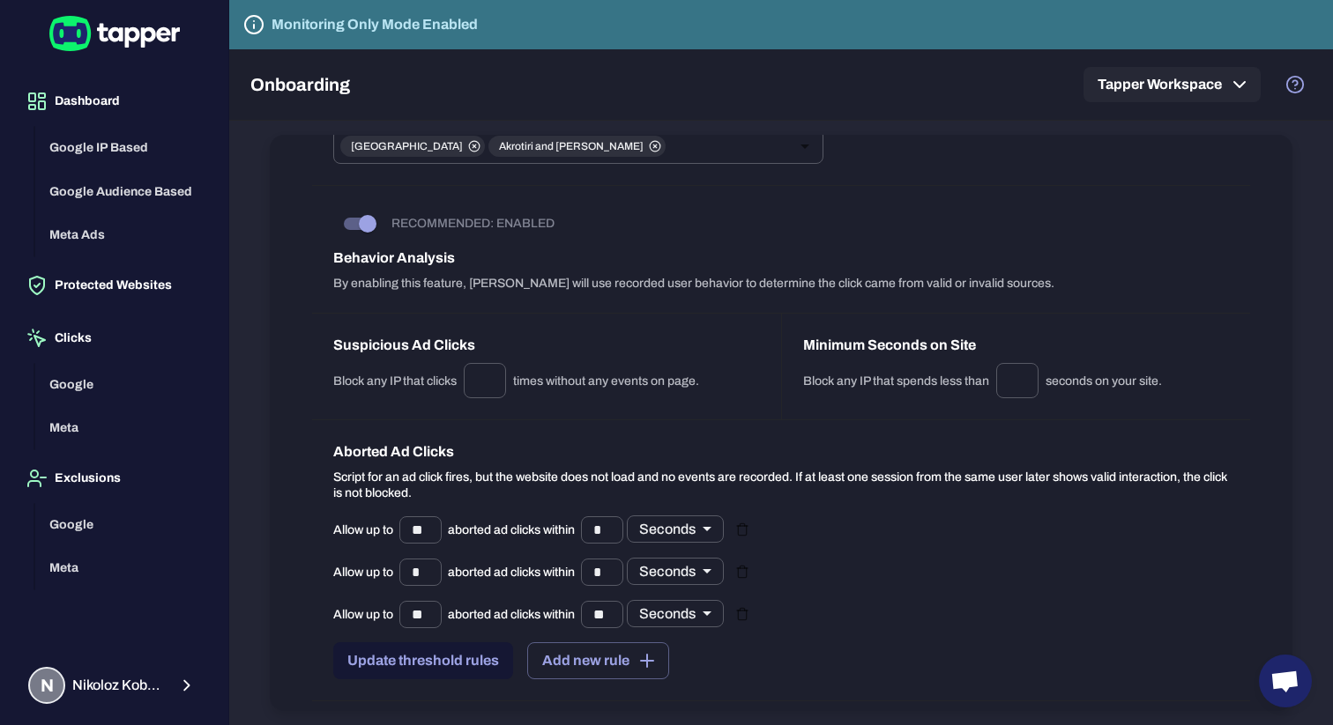
scroll to position [1668, 0]
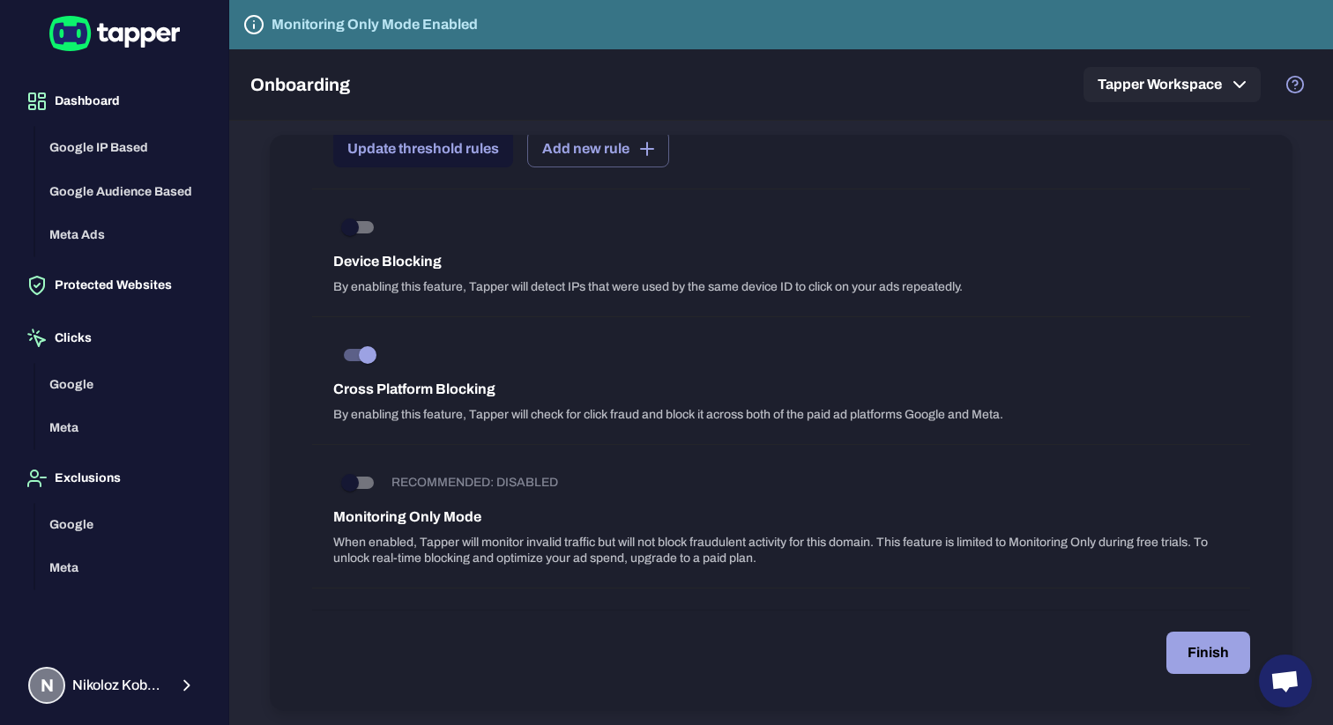
click at [1181, 655] on button "Finish" at bounding box center [1208, 653] width 84 height 42
